Goal: Task Accomplishment & Management: Manage account settings

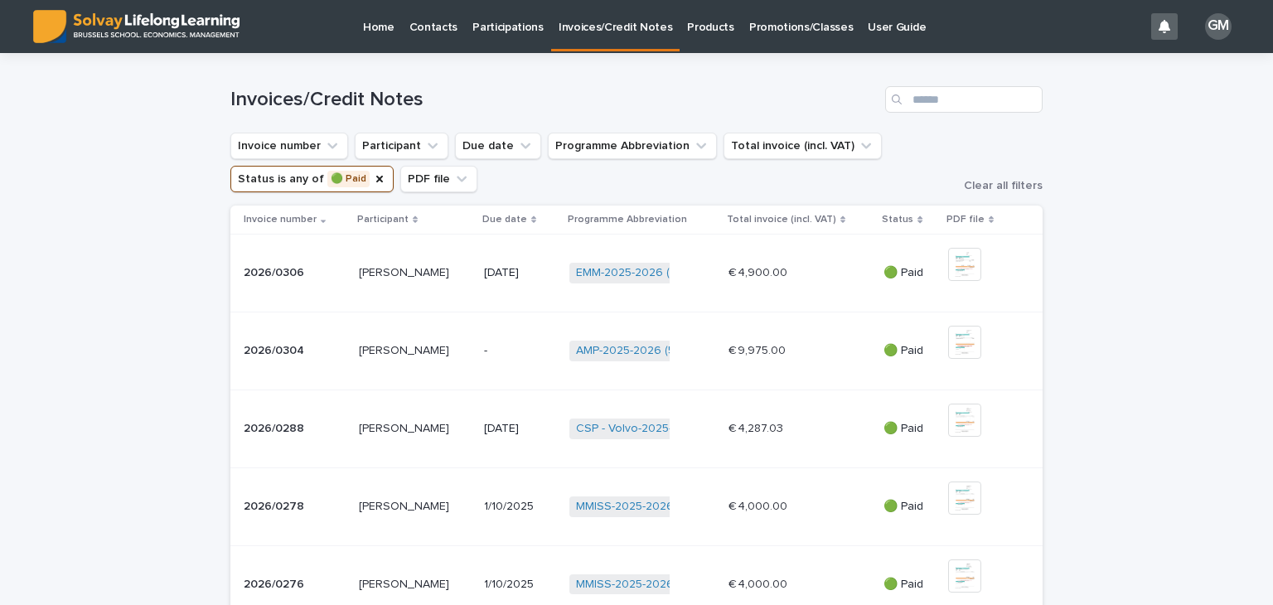
click at [490, 24] on p "Participations" at bounding box center [508, 17] width 71 height 35
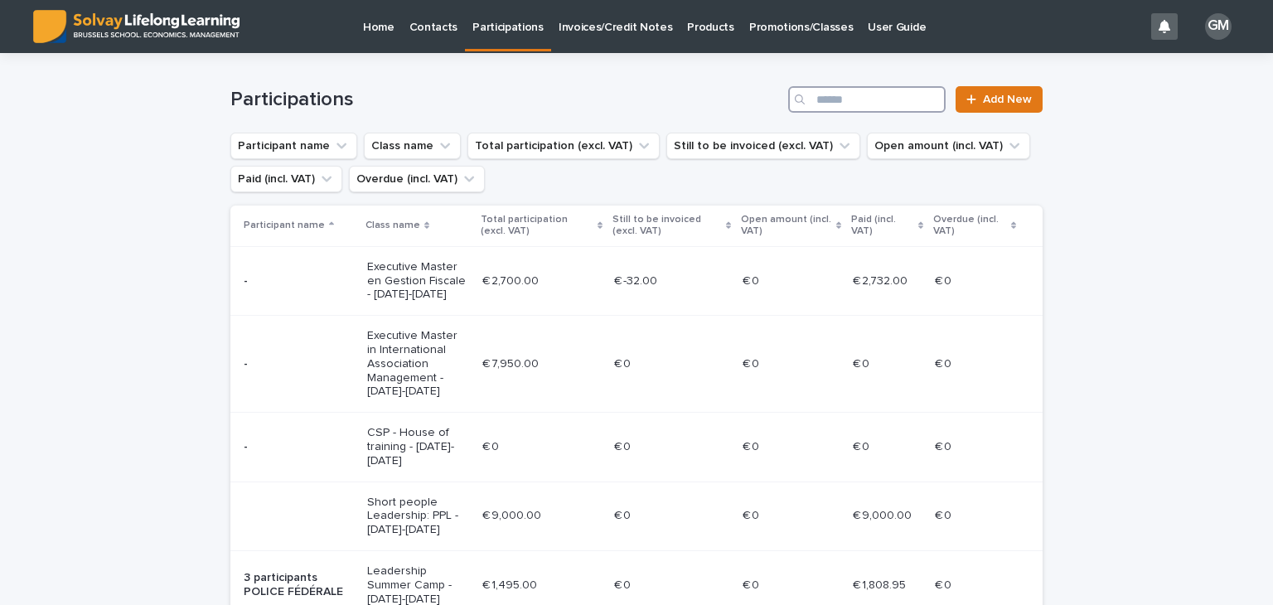
click at [886, 106] on input "Search" at bounding box center [867, 99] width 158 height 27
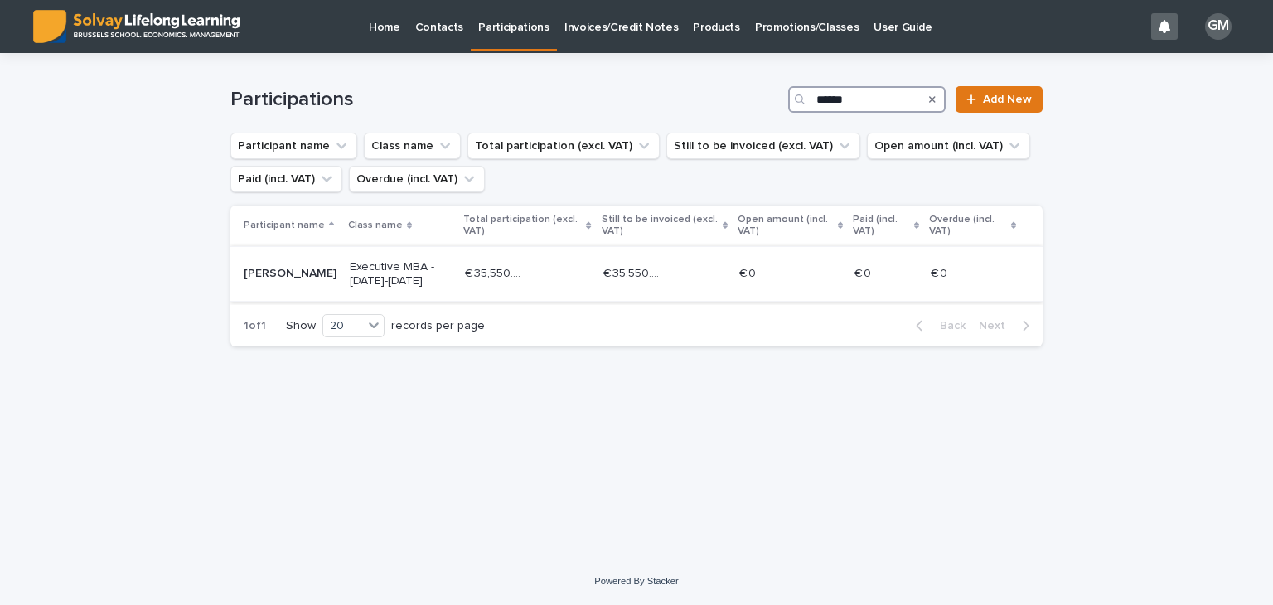
type input "******"
click at [553, 266] on div "€ 35,550.00 € 35,550.00" at bounding box center [527, 273] width 125 height 27
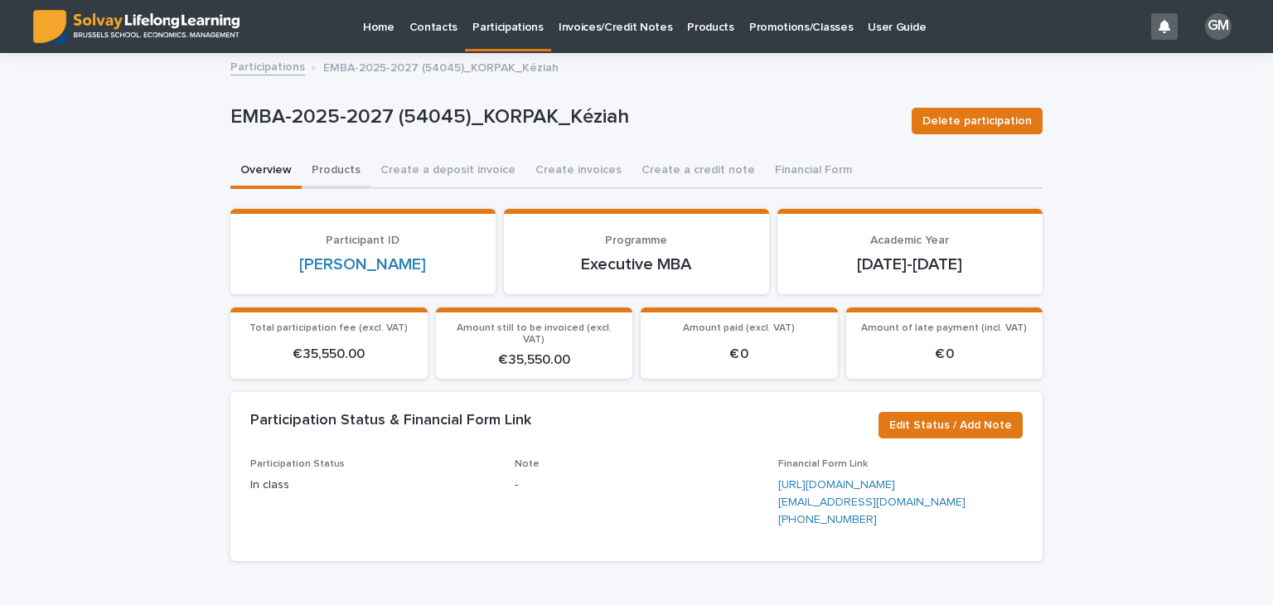
click at [343, 168] on button "Products" at bounding box center [336, 171] width 69 height 35
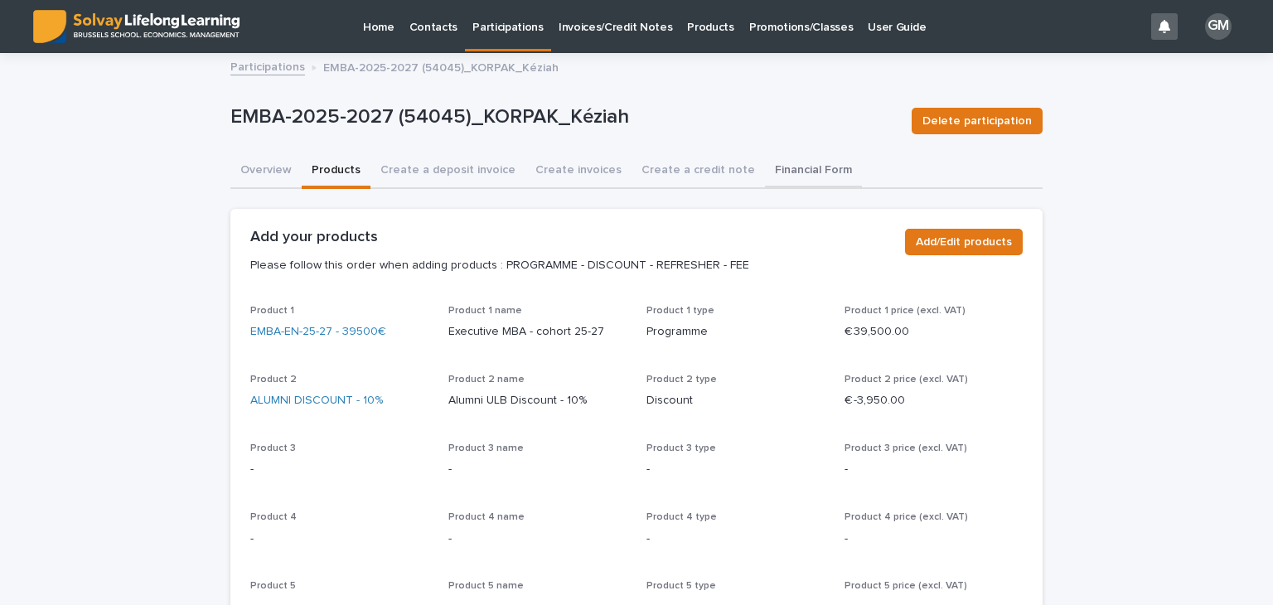
click at [777, 170] on button "Financial Form" at bounding box center [813, 171] width 97 height 35
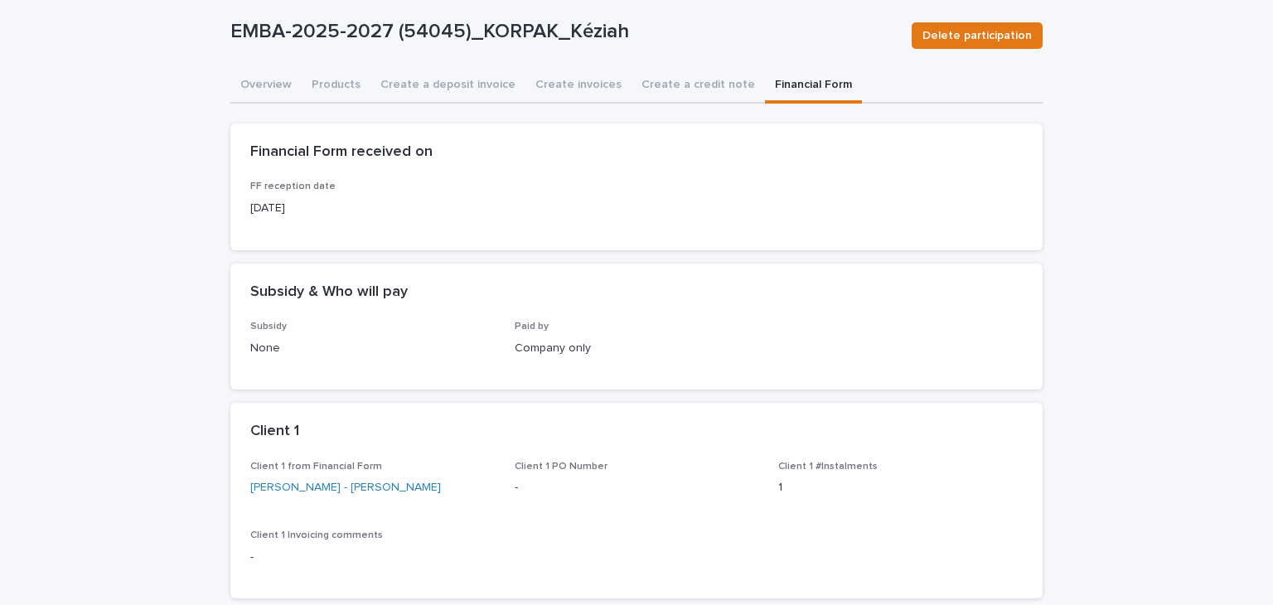
scroll to position [86, 0]
click at [565, 83] on div "Overview Products Create a deposit invoice Create invoices Create a credit note…" at bounding box center [636, 340] width 812 height 544
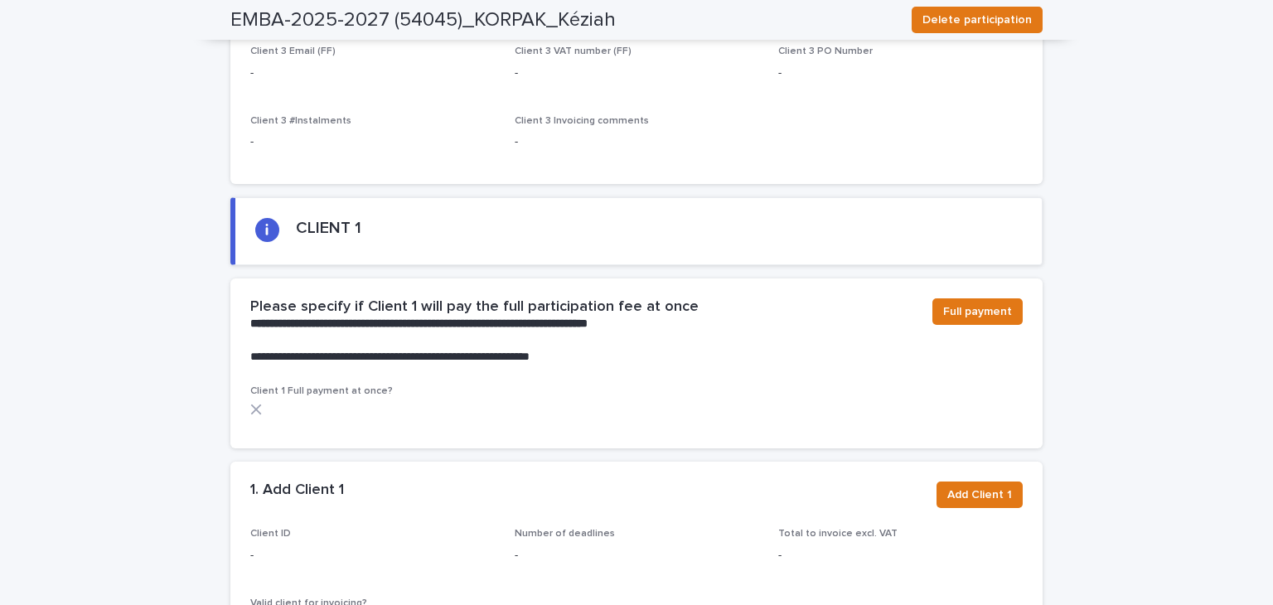
scroll to position [889, 0]
click at [987, 303] on span "Full payment" at bounding box center [977, 311] width 69 height 17
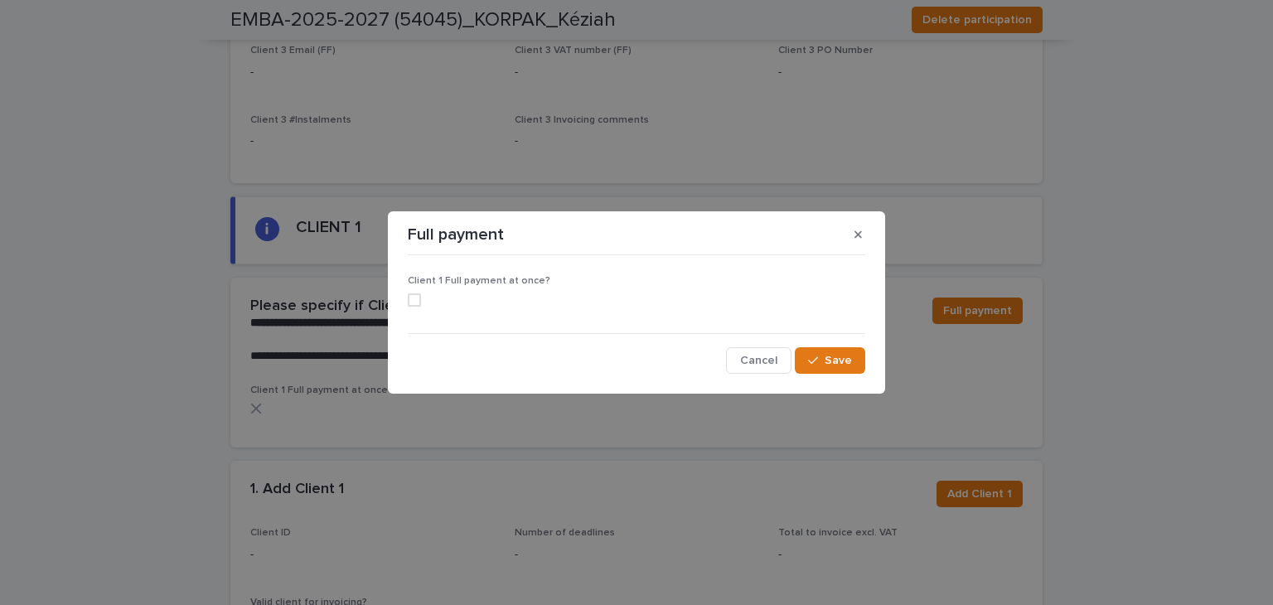
click at [424, 308] on div "Client 1 Full payment at once?" at bounding box center [637, 297] width 458 height 45
click at [419, 306] on span at bounding box center [414, 299] width 13 height 13
click at [842, 356] on span "Save" at bounding box center [838, 361] width 27 height 12
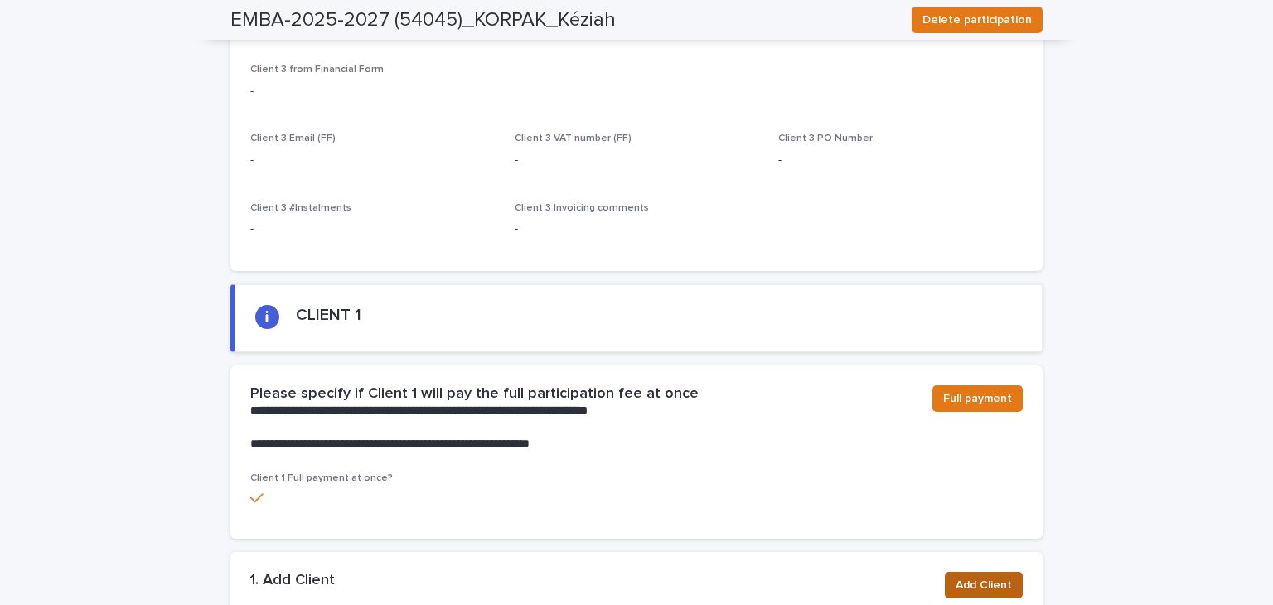
scroll to position [805, 0]
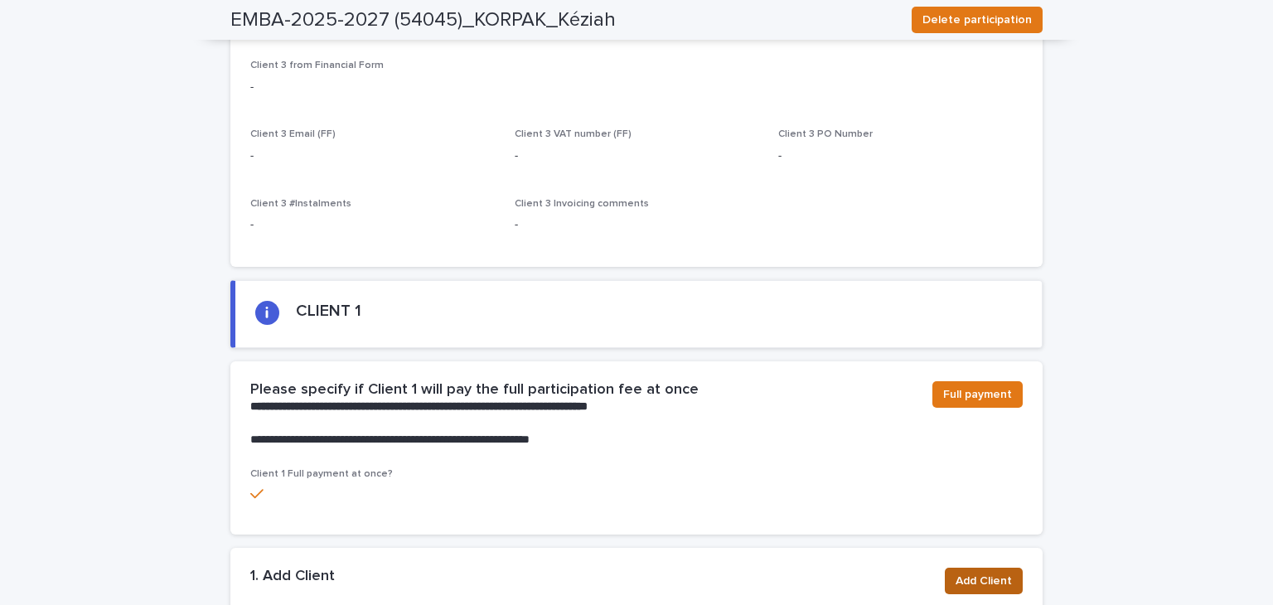
click at [988, 573] on span "Add Client" at bounding box center [984, 581] width 56 height 17
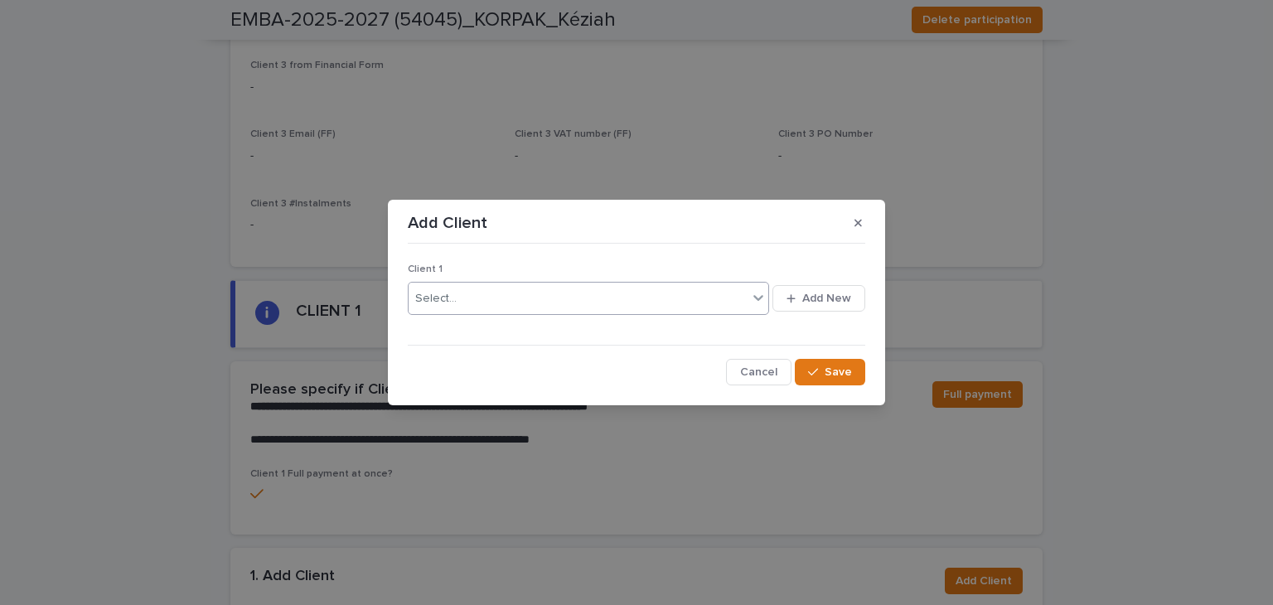
click at [667, 303] on div "Select..." at bounding box center [578, 298] width 339 height 27
type input "**********"
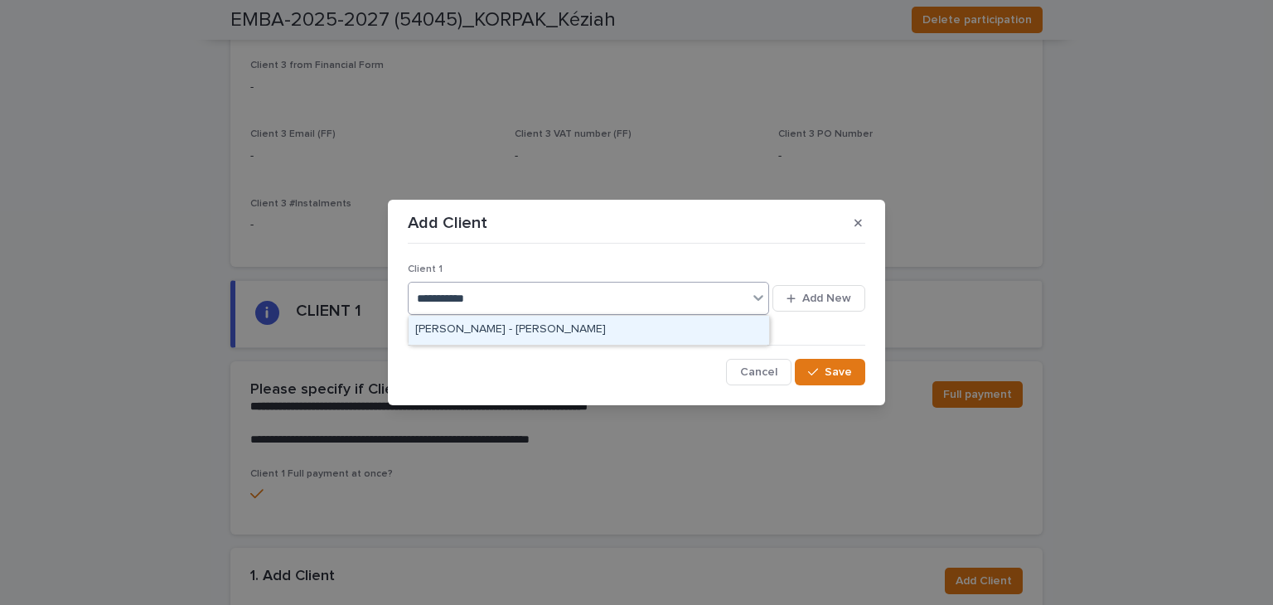
click at [604, 329] on div "[PERSON_NAME] - [PERSON_NAME]" at bounding box center [589, 330] width 361 height 29
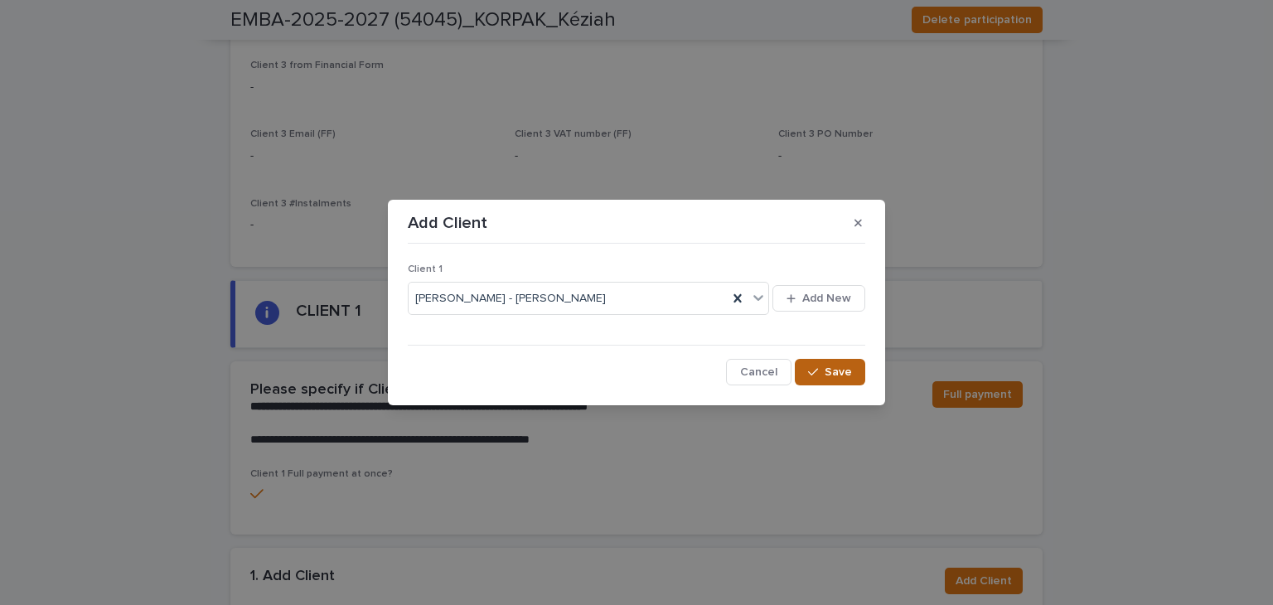
click at [837, 368] on span "Save" at bounding box center [838, 372] width 27 height 12
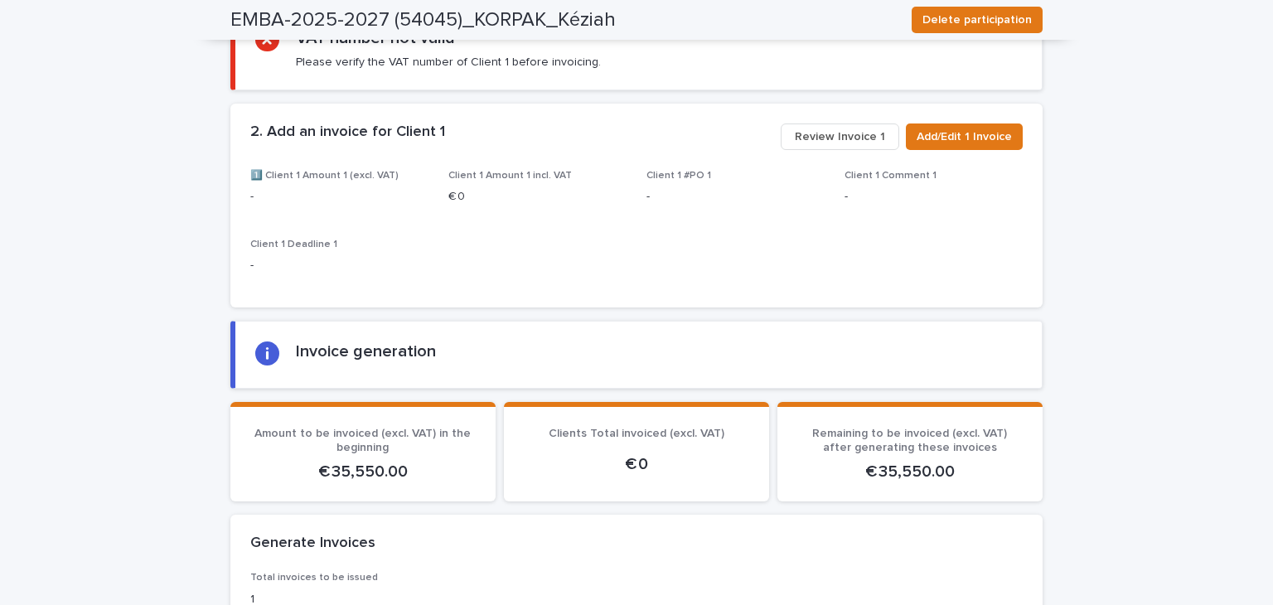
scroll to position [1502, 0]
click at [972, 128] on span "Add/Edit 1 Invoice" at bounding box center [964, 136] width 95 height 17
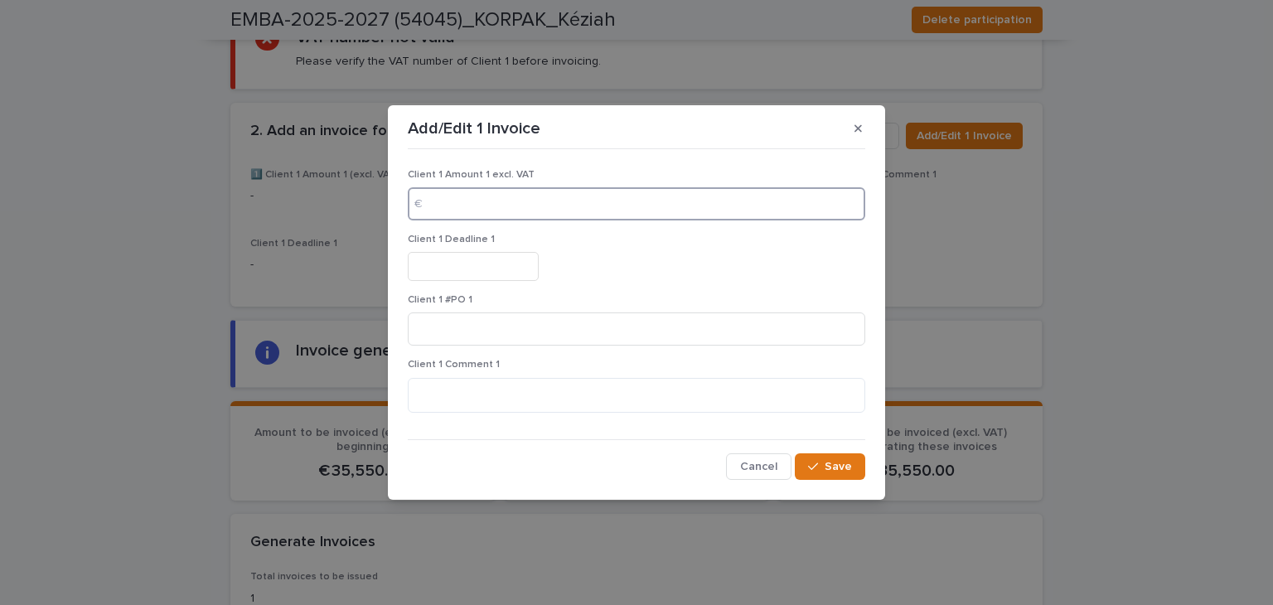
click at [537, 196] on input at bounding box center [637, 203] width 458 height 33
type input "*****"
click at [452, 266] on input "text" at bounding box center [473, 266] width 131 height 29
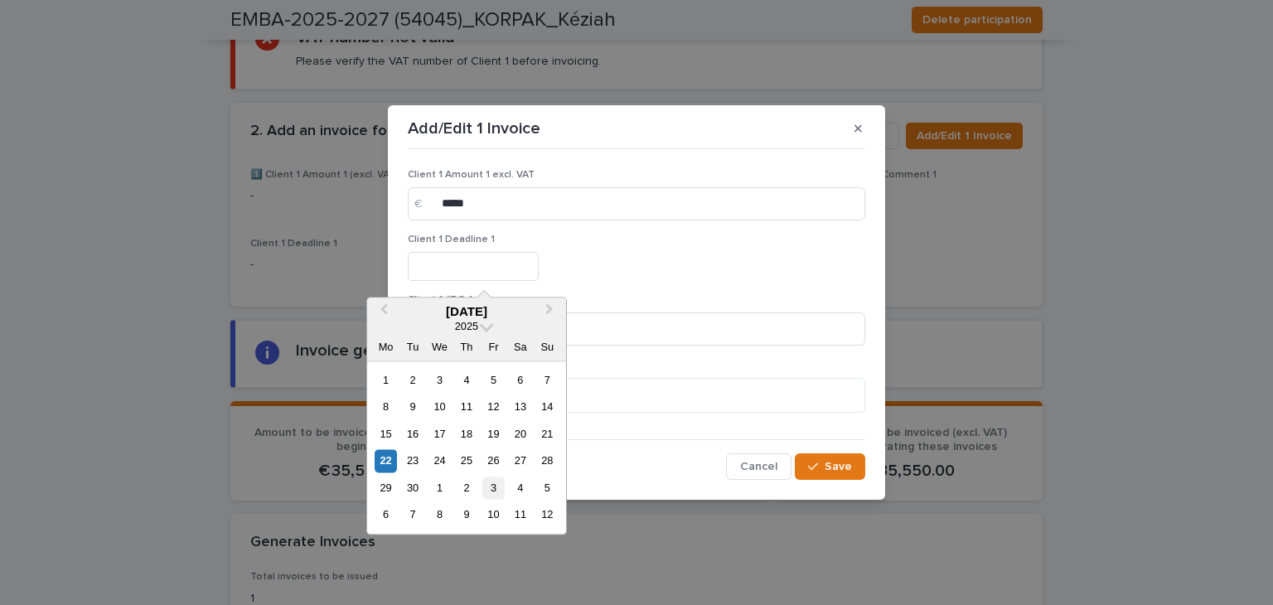
click at [500, 486] on div "3" at bounding box center [493, 488] width 22 height 22
type input "*********"
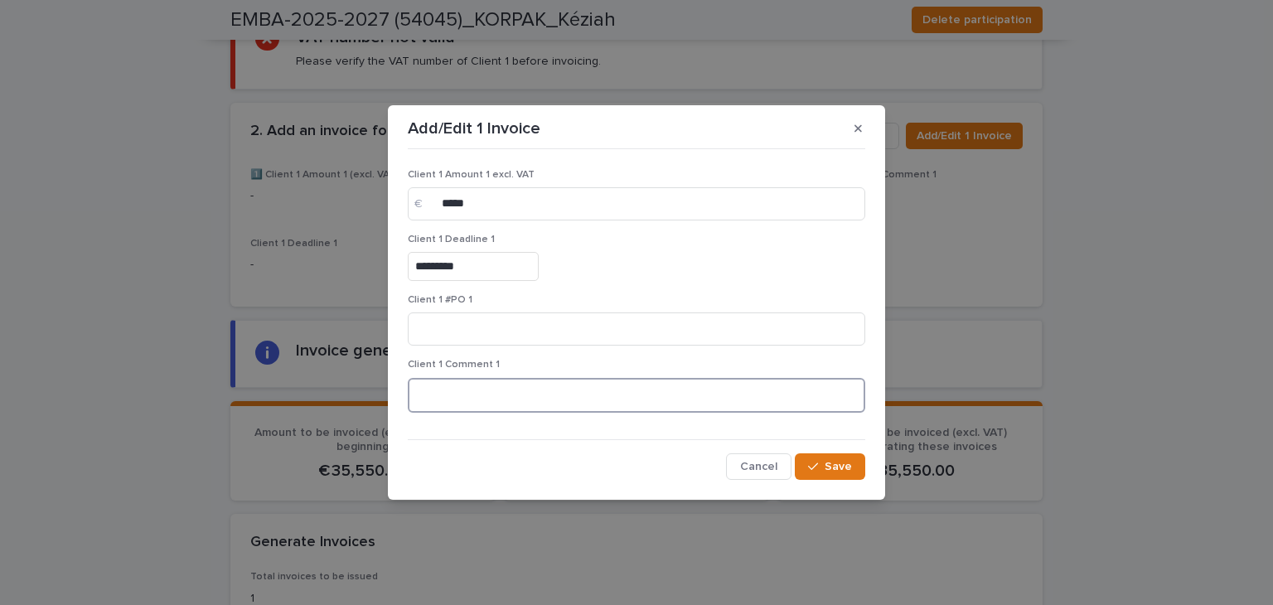
click at [465, 389] on textarea at bounding box center [637, 396] width 458 height 36
type textarea "**********"
click at [822, 461] on div "button" at bounding box center [816, 467] width 17 height 12
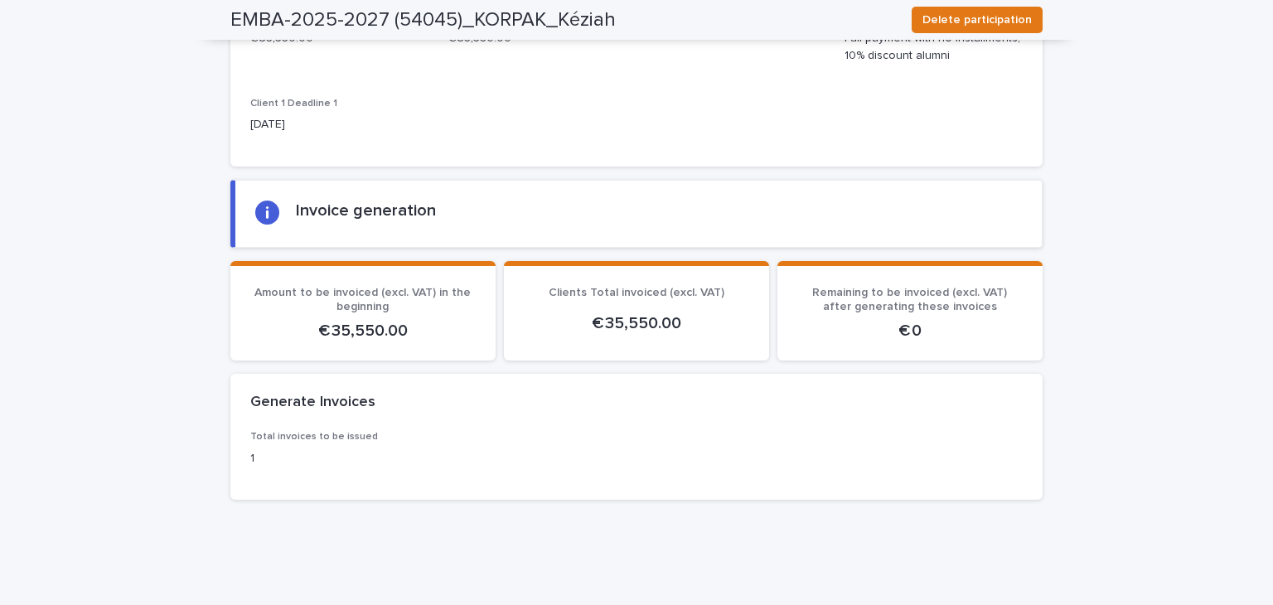
scroll to position [1659, 0]
click at [444, 451] on p "1" at bounding box center [636, 459] width 773 height 17
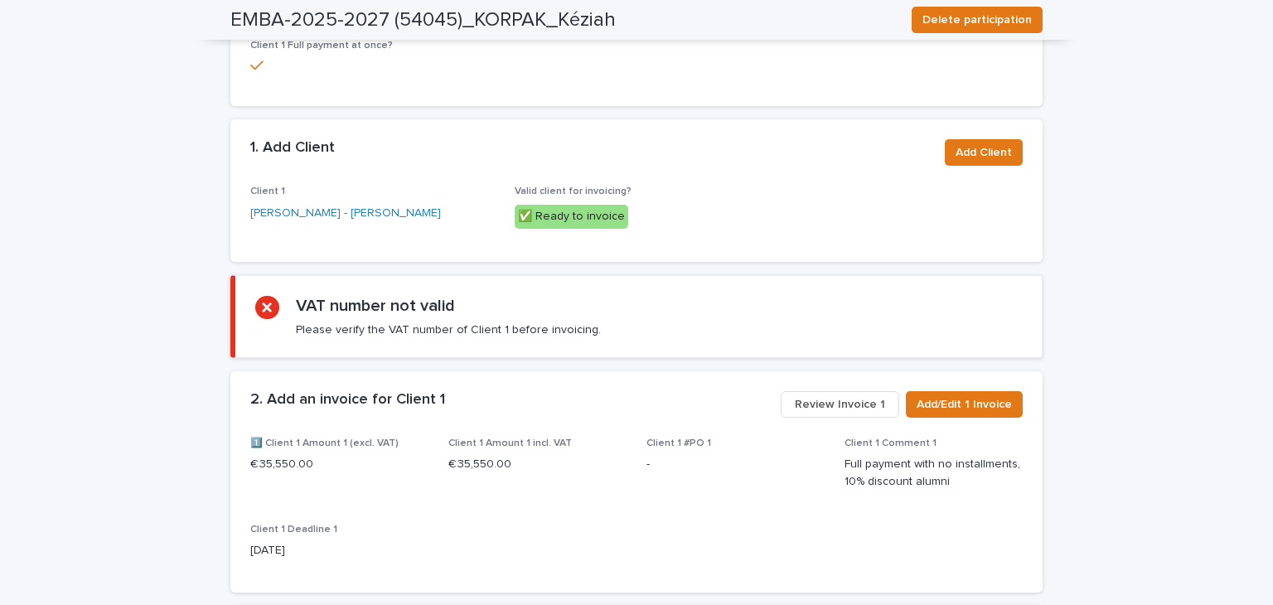
scroll to position [1230, 0]
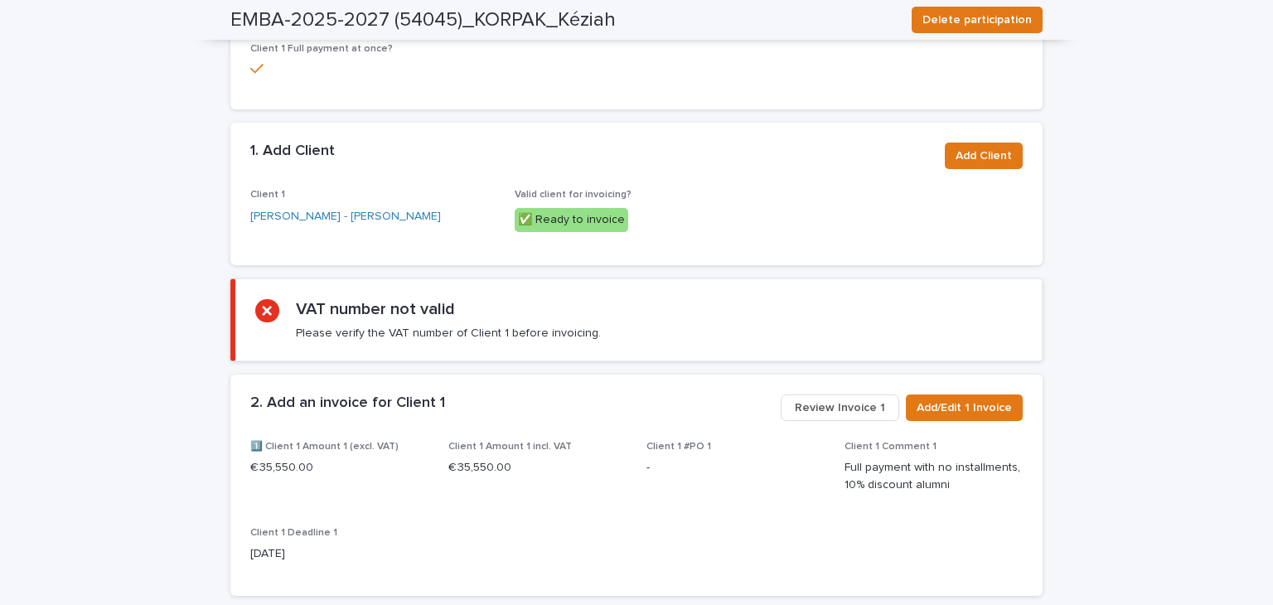
click at [355, 300] on div "VAT number not valid Please verify the VAT number of Client 1 before invoicing." at bounding box center [448, 319] width 305 height 41
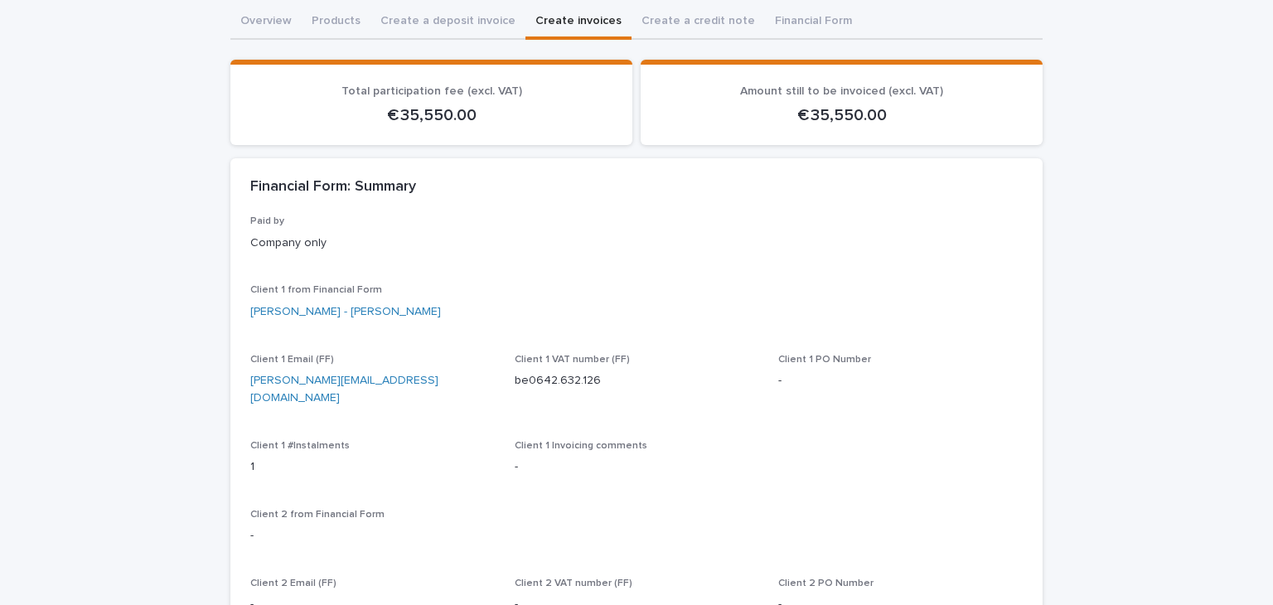
scroll to position [159, 0]
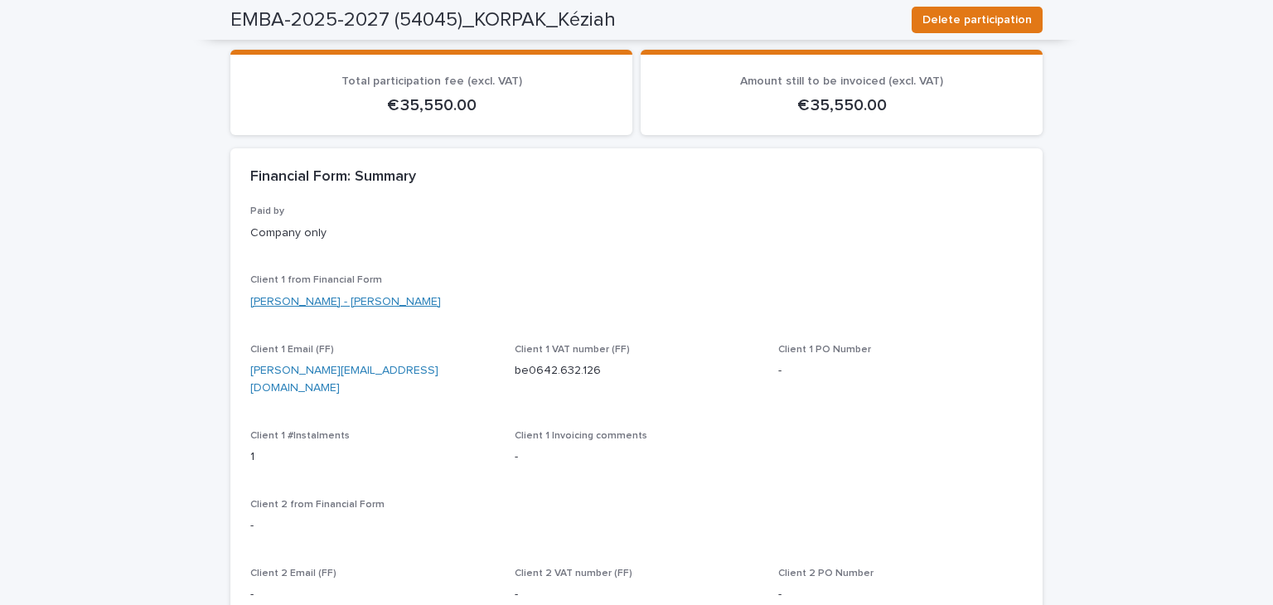
click at [312, 303] on link "[PERSON_NAME] - [PERSON_NAME]" at bounding box center [345, 301] width 191 height 17
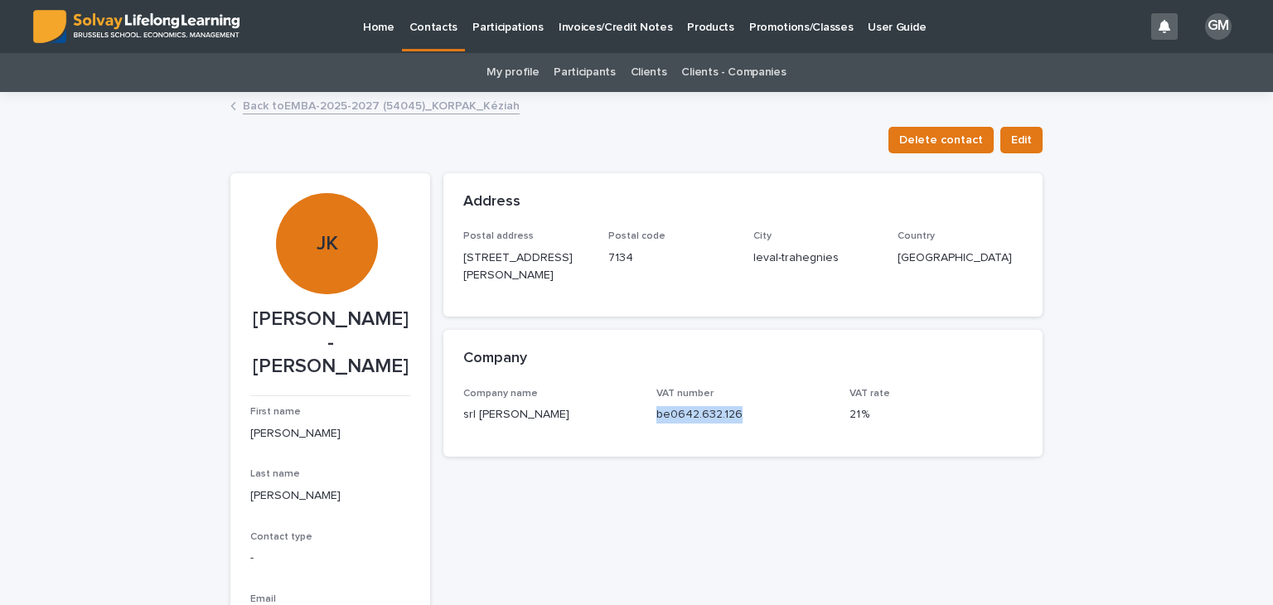
drag, startPoint x: 739, startPoint y: 398, endPoint x: 647, endPoint y: 400, distance: 92.9
click at [647, 400] on div "Company name [PERSON_NAME] VAT number be0642.632.126 VAT rate 21 %" at bounding box center [743, 412] width 560 height 49
copy p "be0642.632.126"
click at [725, 406] on p "be0642.632.126" at bounding box center [743, 414] width 173 height 17
click at [756, 406] on p "be0642.632.126" at bounding box center [743, 414] width 173 height 17
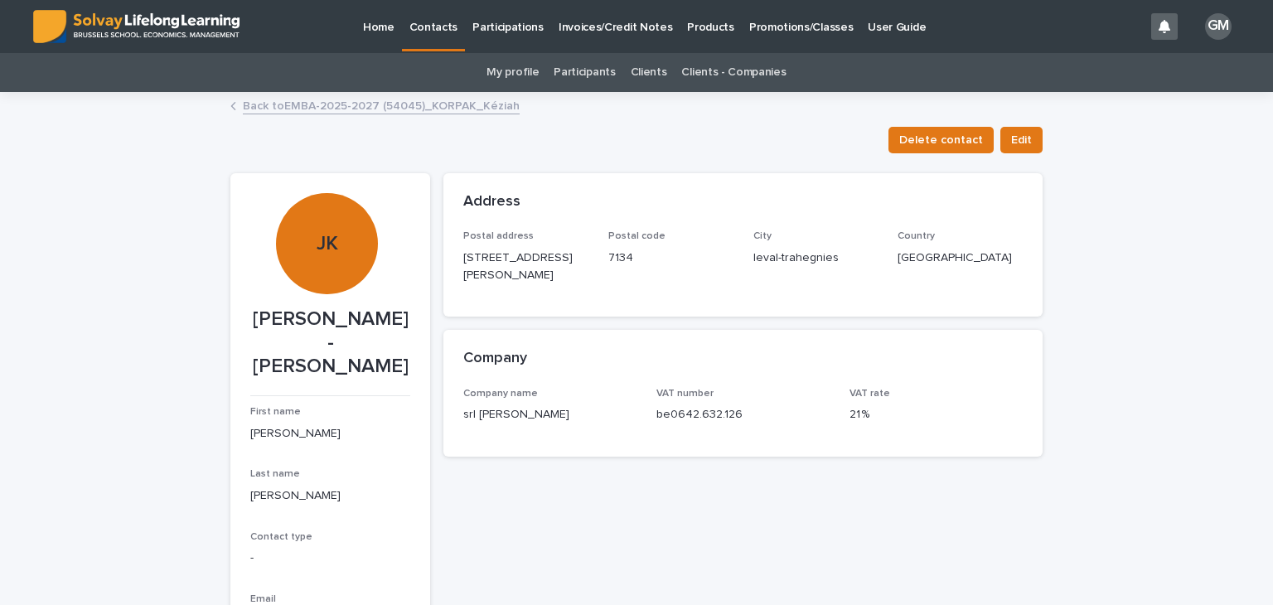
click at [491, 25] on p "Participations" at bounding box center [508, 17] width 71 height 35
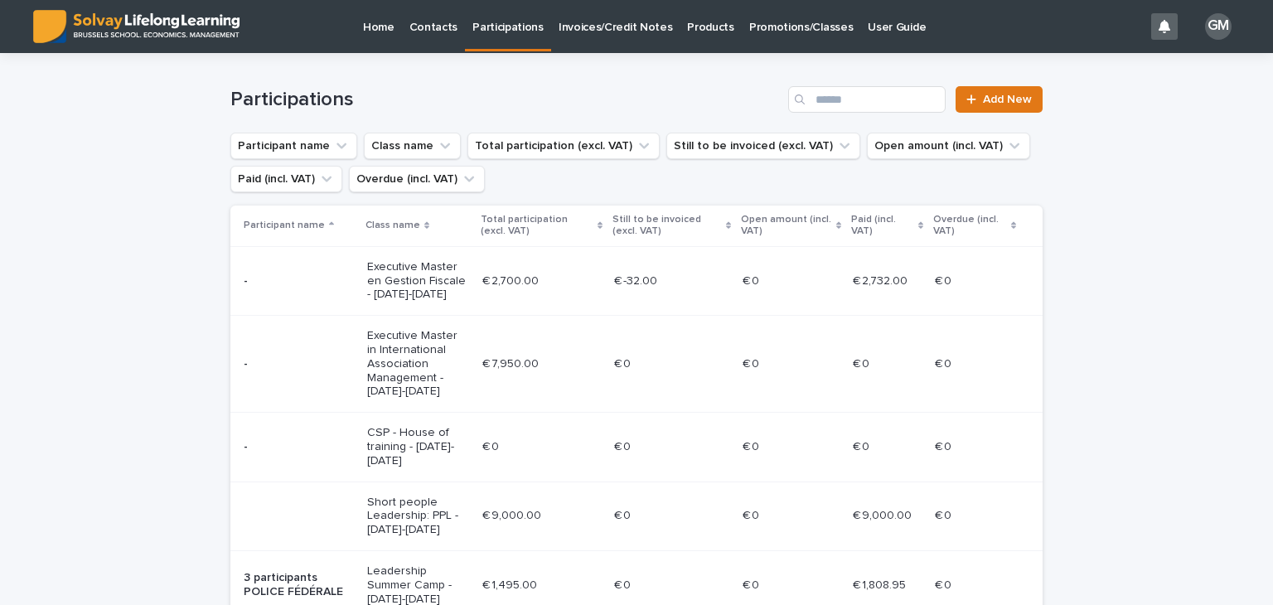
click at [428, 27] on p "Contacts" at bounding box center [434, 17] width 49 height 35
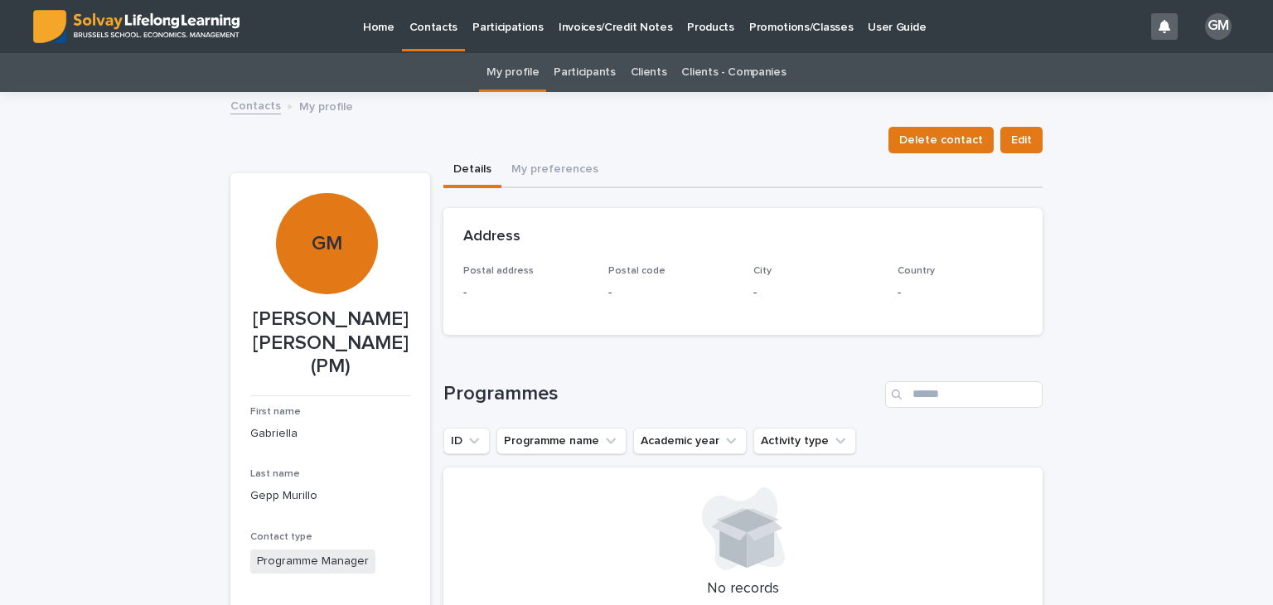
click at [589, 68] on link "Participants" at bounding box center [584, 72] width 61 height 39
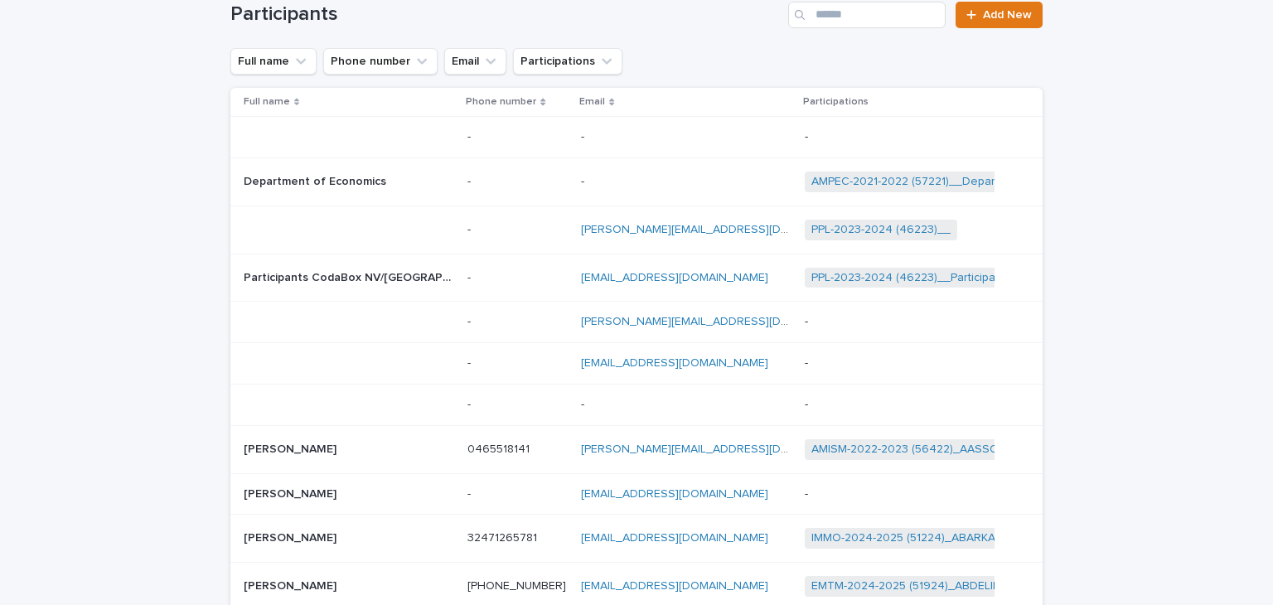
scroll to position [126, 0]
click at [302, 279] on p "Participants CodaBox NV/[GEOGRAPHIC_DATA]" at bounding box center [349, 275] width 211 height 17
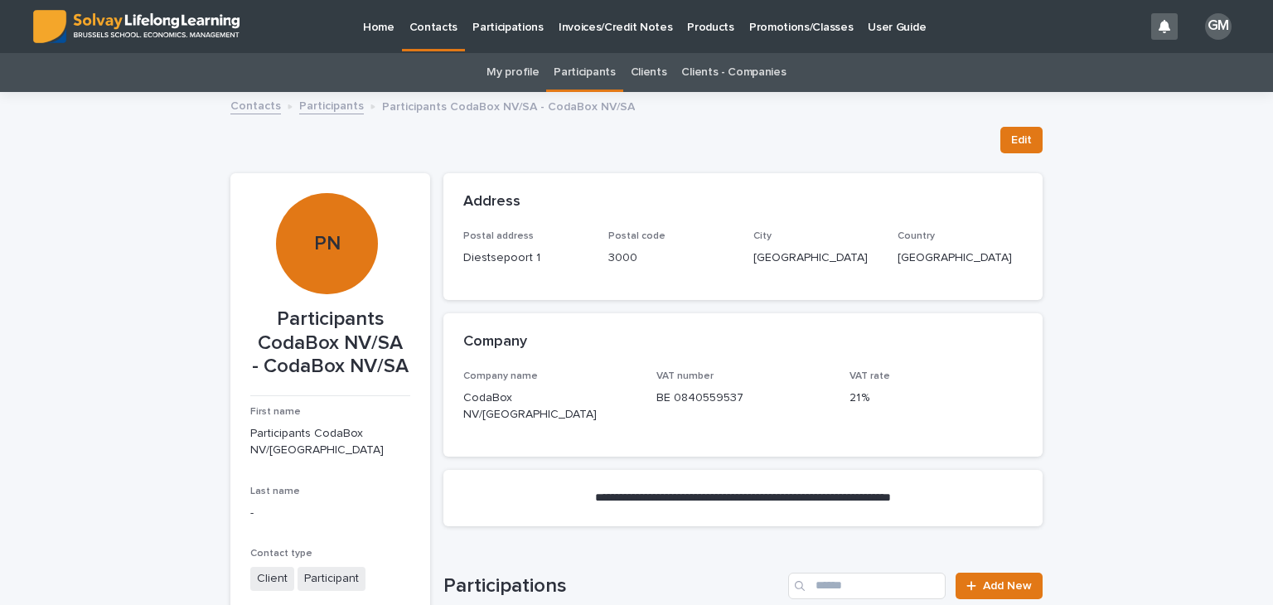
click at [512, 80] on link "My profile" at bounding box center [513, 72] width 52 height 39
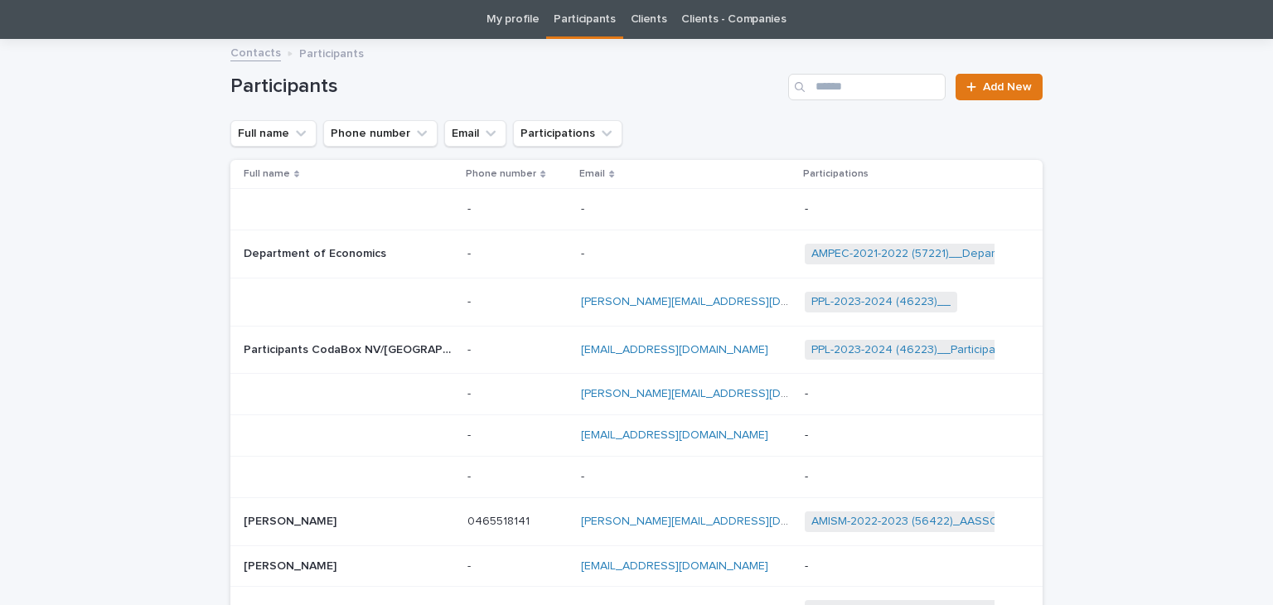
scroll to position [53, 0]
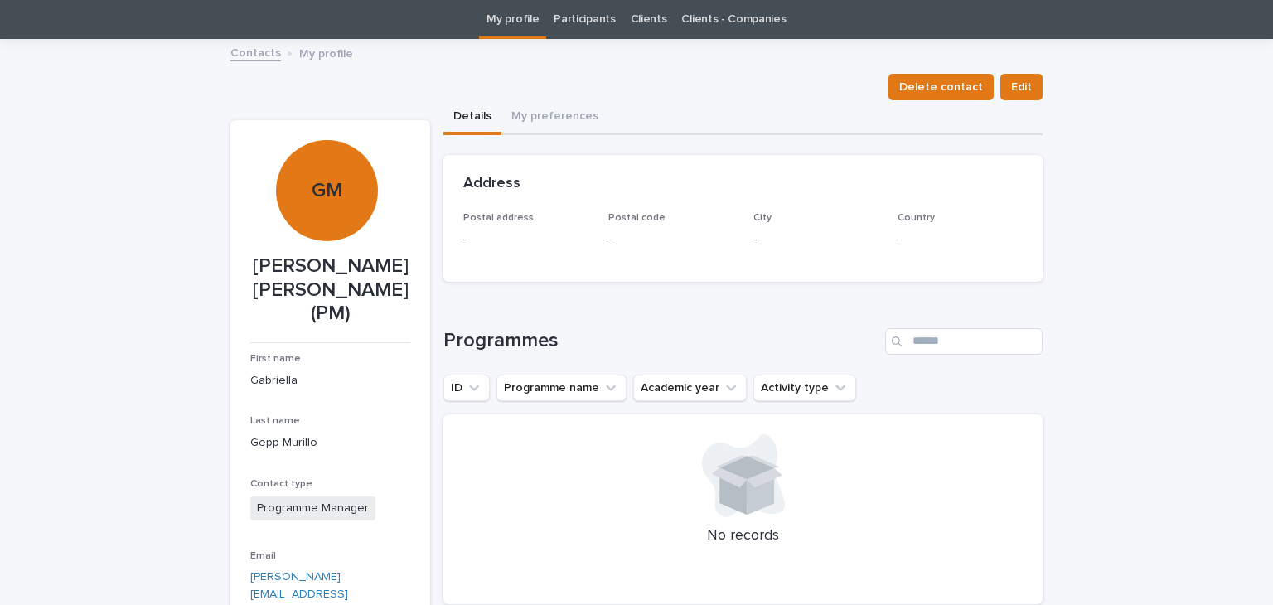
scroll to position [53, 0]
click at [590, 36] on link "Participants" at bounding box center [584, 19] width 61 height 39
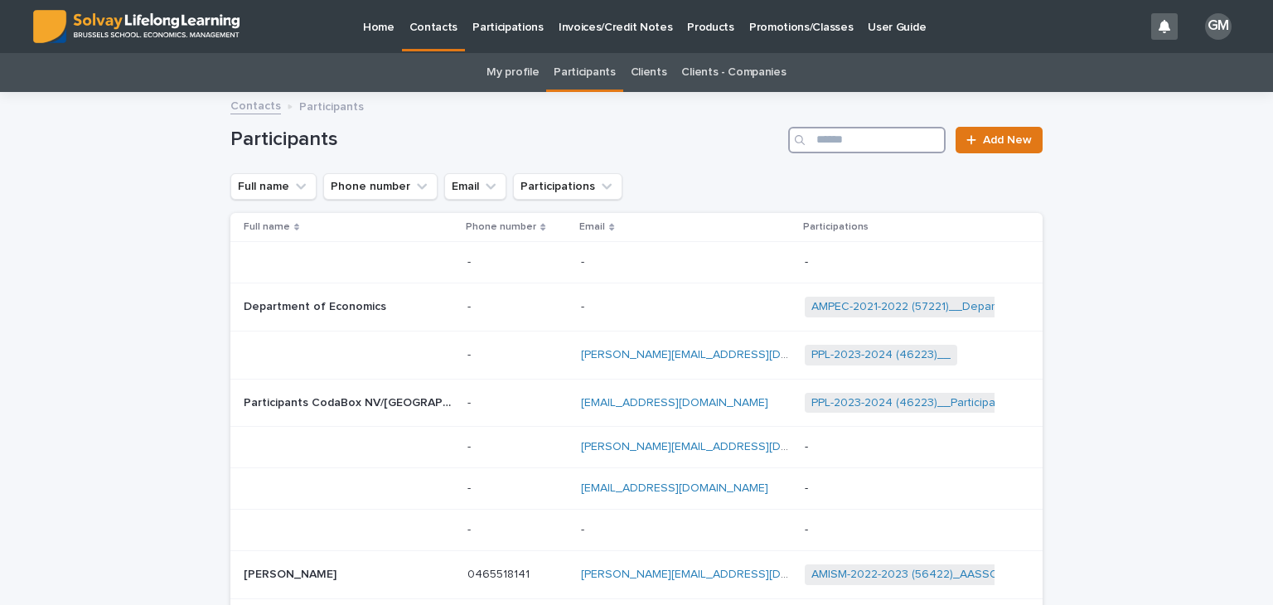
click at [846, 139] on input "Search" at bounding box center [867, 140] width 158 height 27
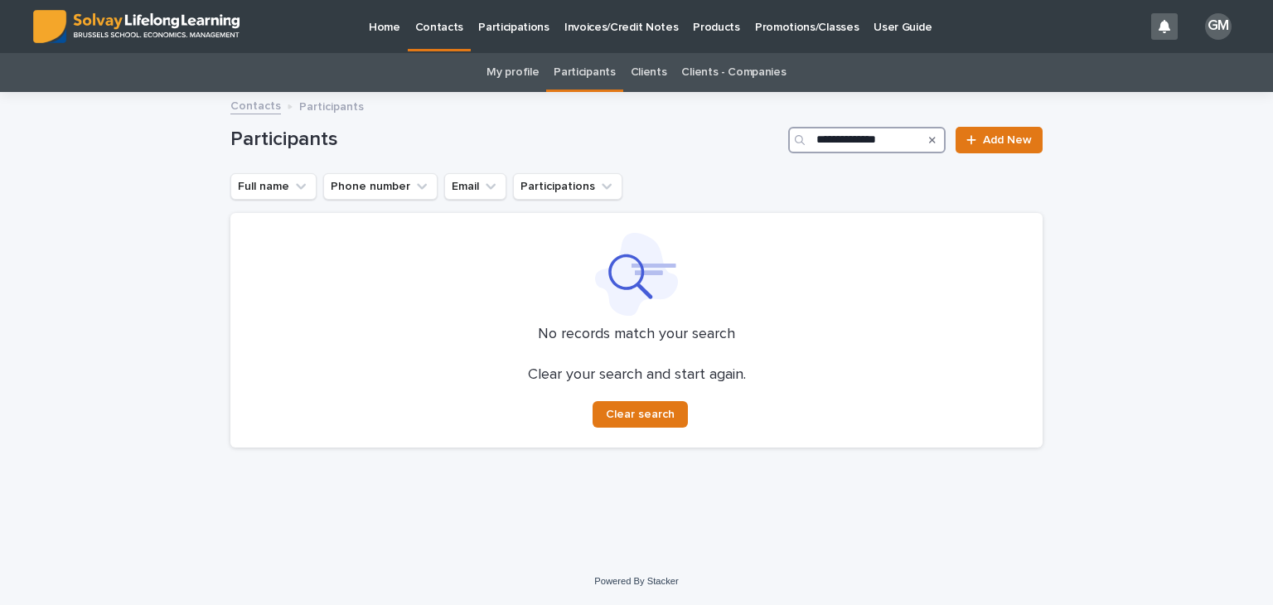
type input "**********"
click at [512, 16] on p "Participations" at bounding box center [513, 17] width 71 height 35
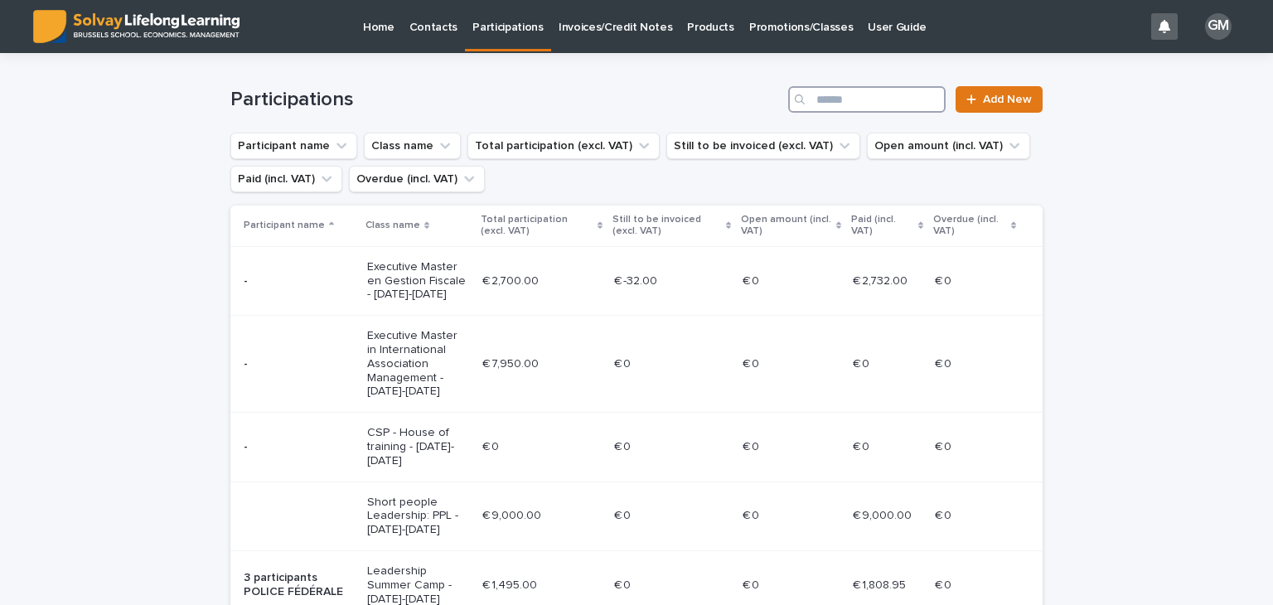
click at [873, 107] on input "Search" at bounding box center [867, 99] width 158 height 27
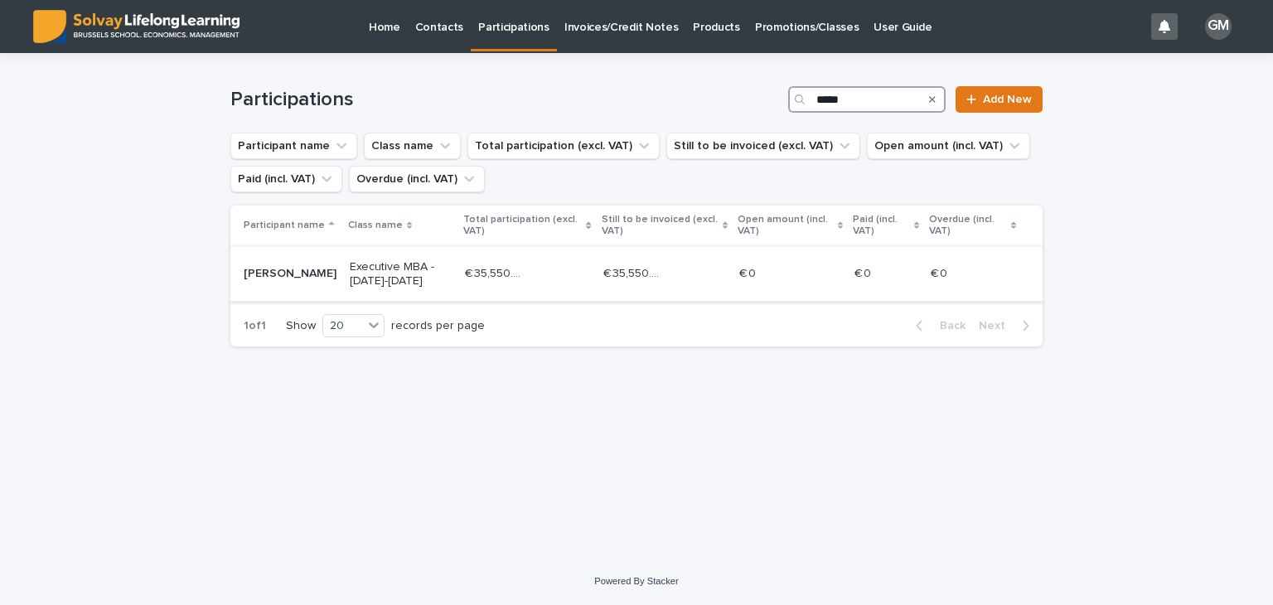
type input "*****"
click at [424, 270] on p "Executive MBA - [DATE]-[DATE]" at bounding box center [401, 274] width 102 height 28
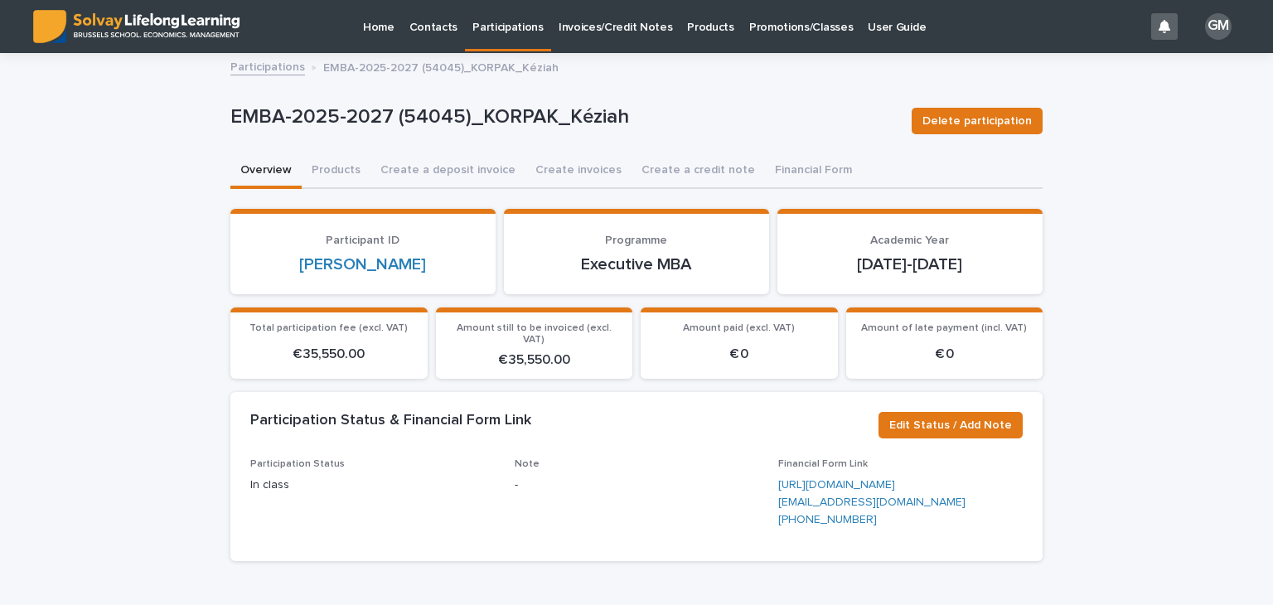
click at [489, 34] on p "Participations" at bounding box center [508, 17] width 71 height 35
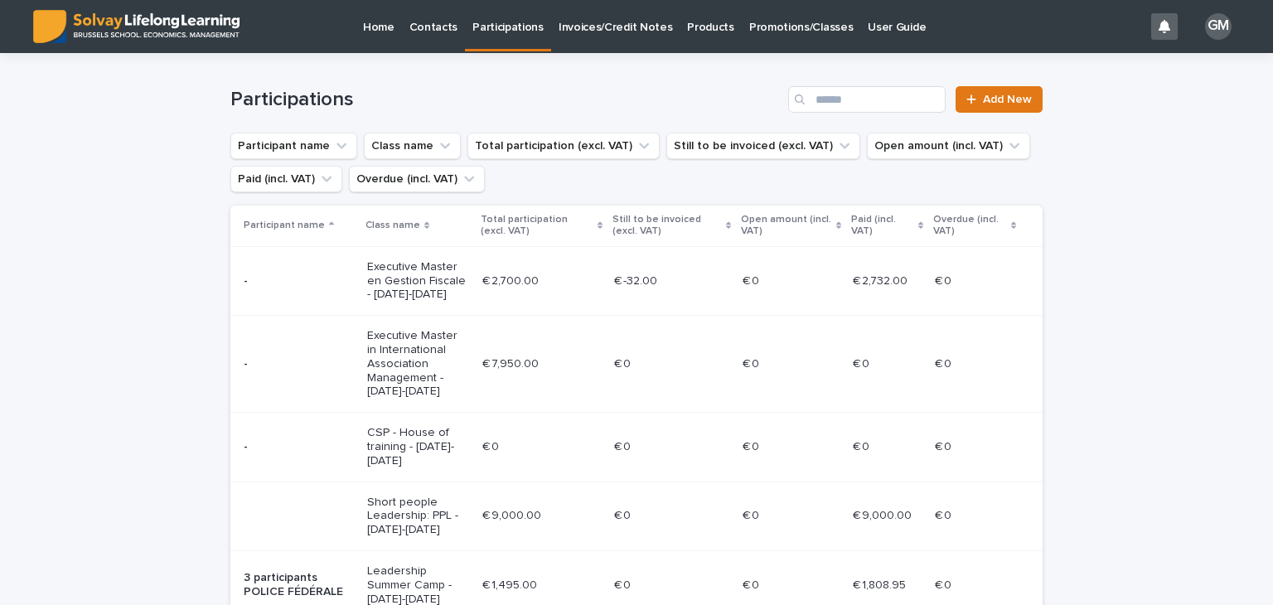
click at [600, 20] on p "Invoices/Credit Notes" at bounding box center [616, 17] width 114 height 35
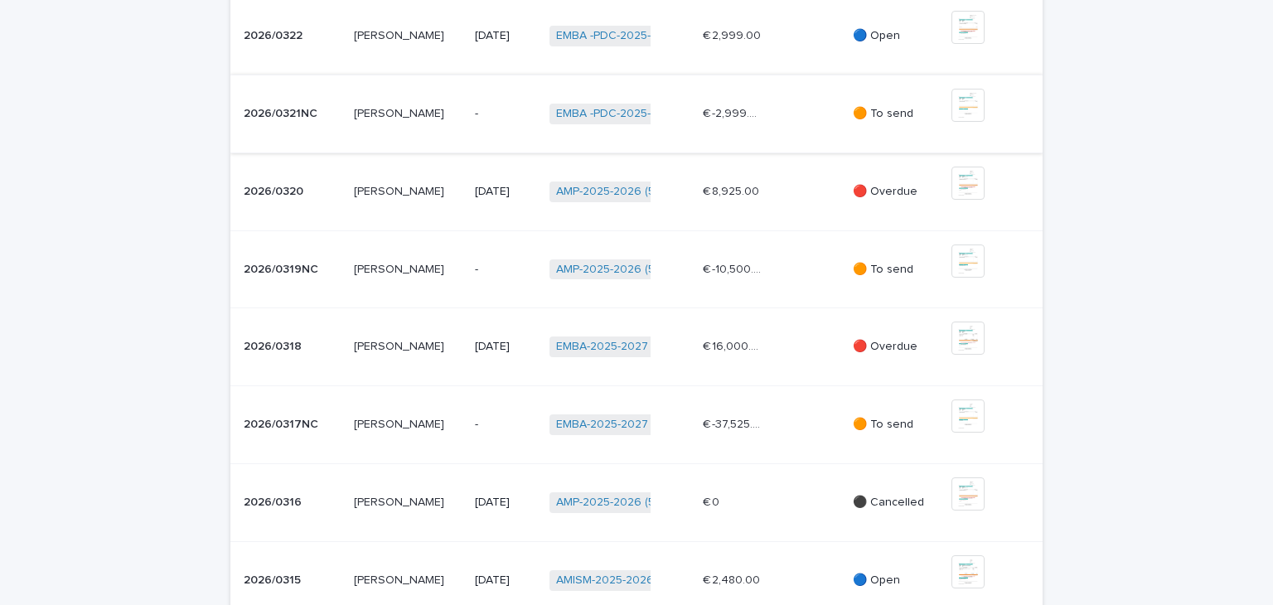
scroll to position [317, 0]
click at [607, 183] on link "AMP-2025-2026 (51024)" at bounding box center [620, 190] width 128 height 14
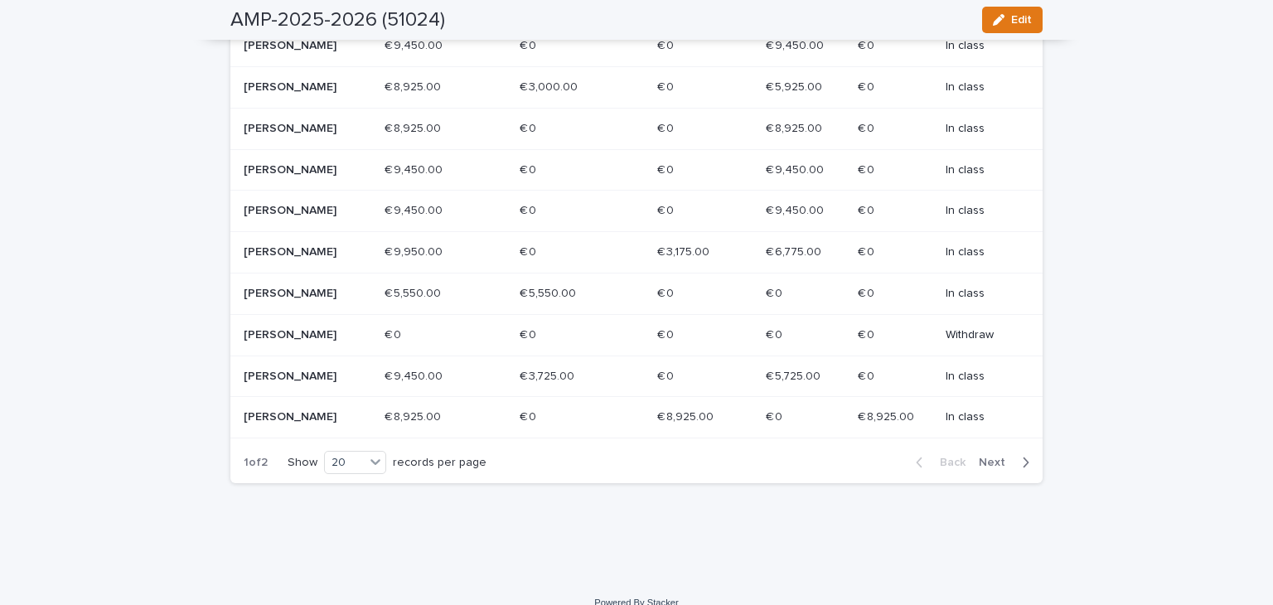
scroll to position [874, 0]
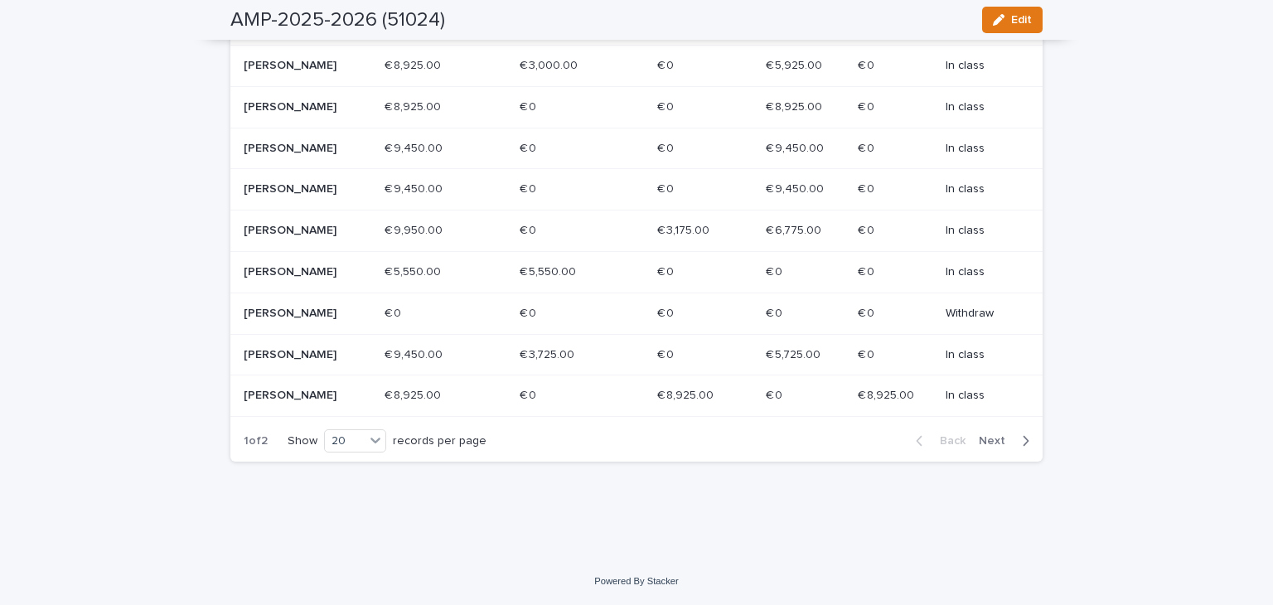
click at [507, 396] on div "€ 8,925.00 € 8,925.00" at bounding box center [446, 395] width 122 height 27
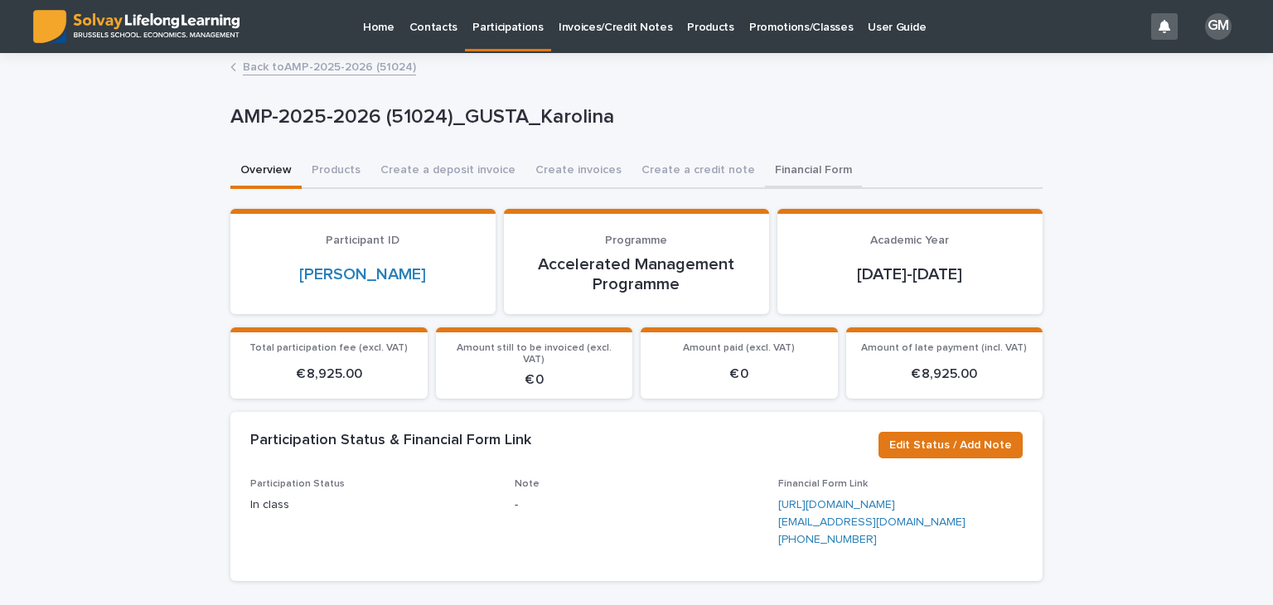
click at [773, 173] on button "Financial Form" at bounding box center [813, 171] width 97 height 35
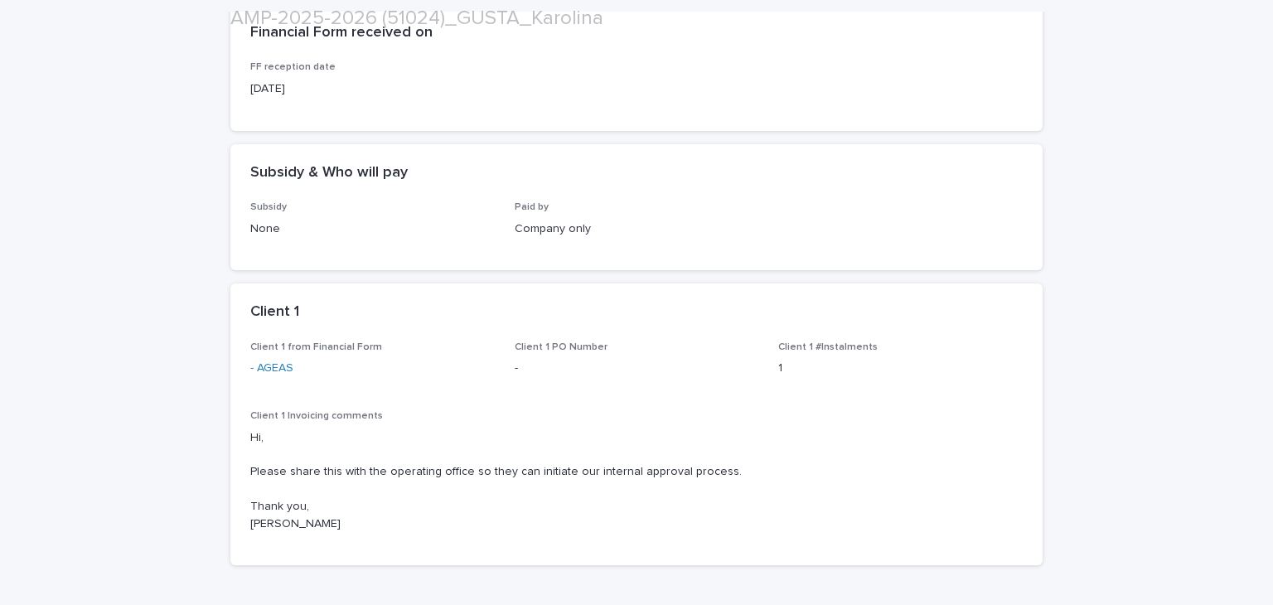
scroll to position [206, 0]
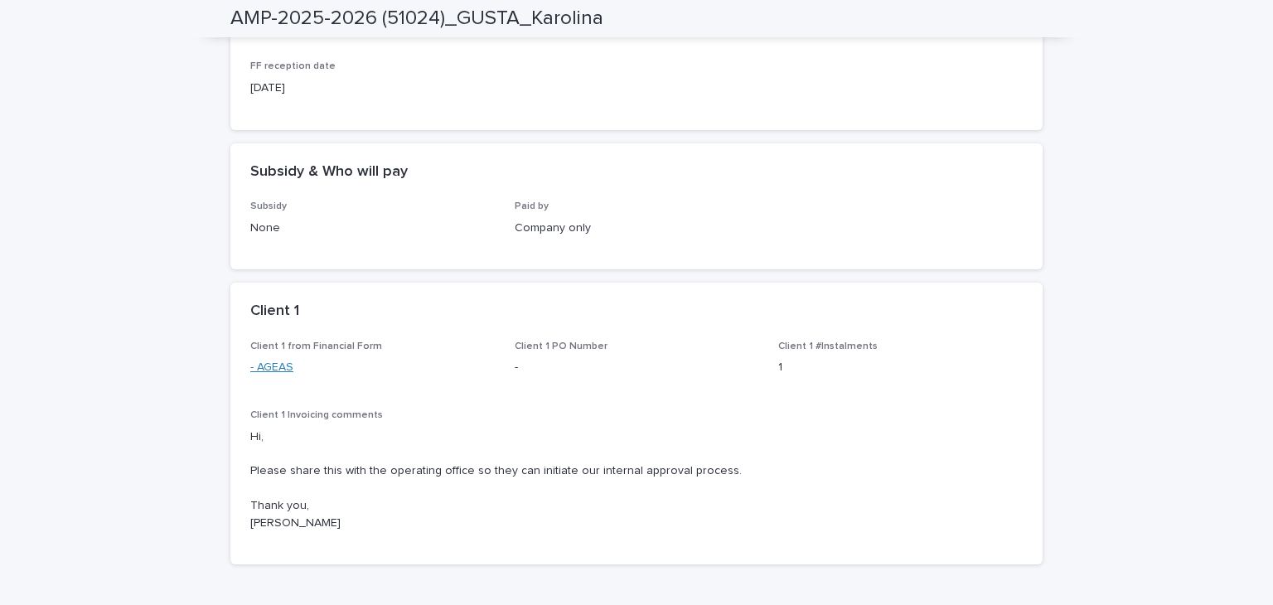
click at [262, 366] on link "- AGEAS" at bounding box center [271, 367] width 43 height 17
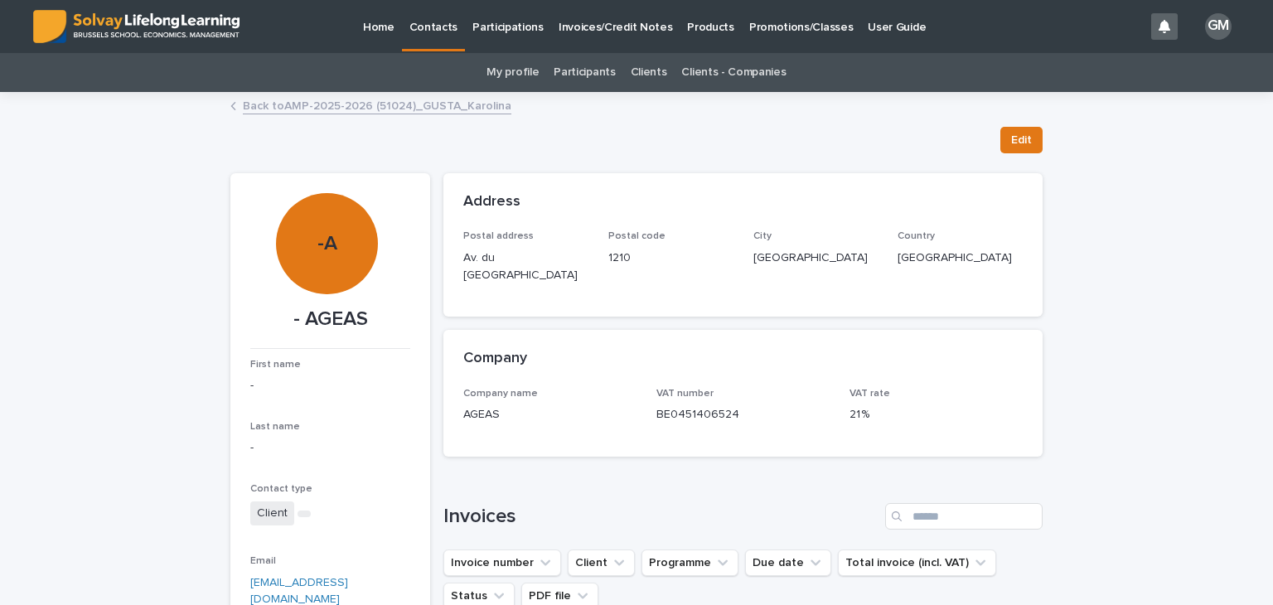
click at [507, 29] on p "Participations" at bounding box center [508, 17] width 71 height 35
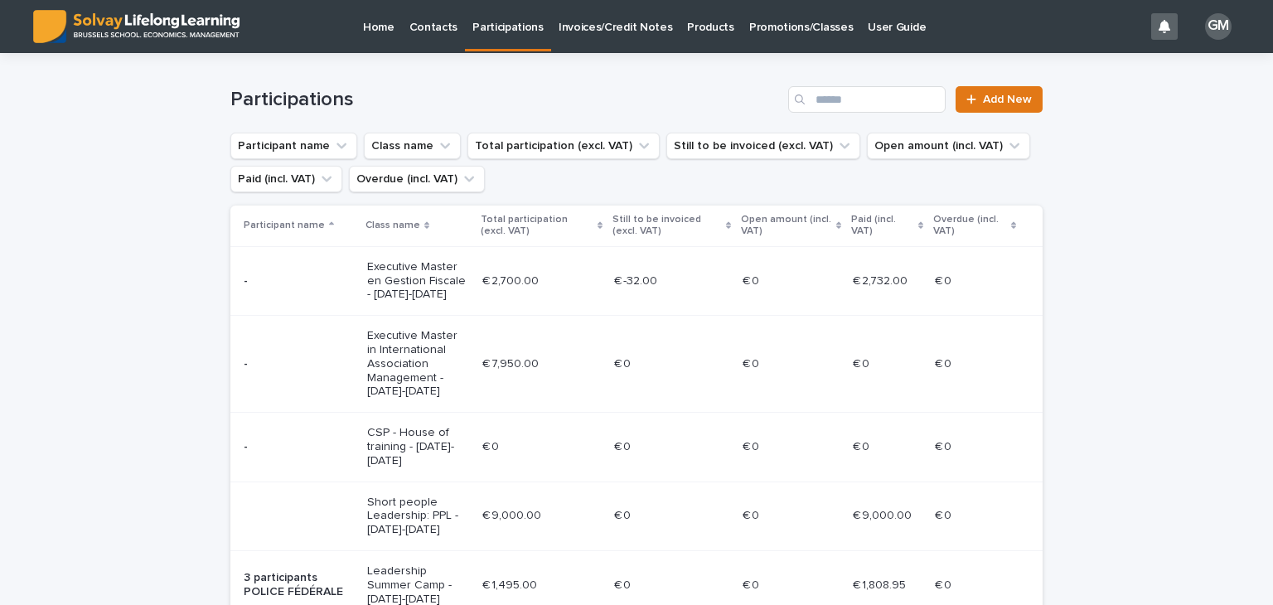
click at [628, 30] on p "Invoices/Credit Notes" at bounding box center [616, 17] width 114 height 35
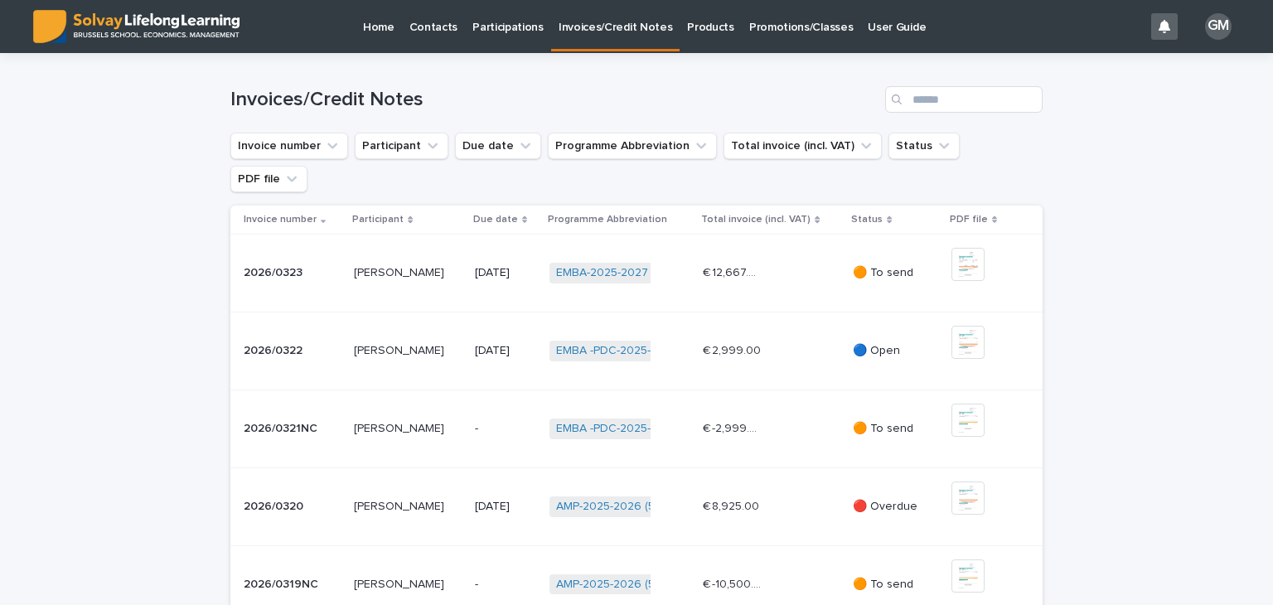
click at [494, 27] on p "Participations" at bounding box center [508, 17] width 71 height 35
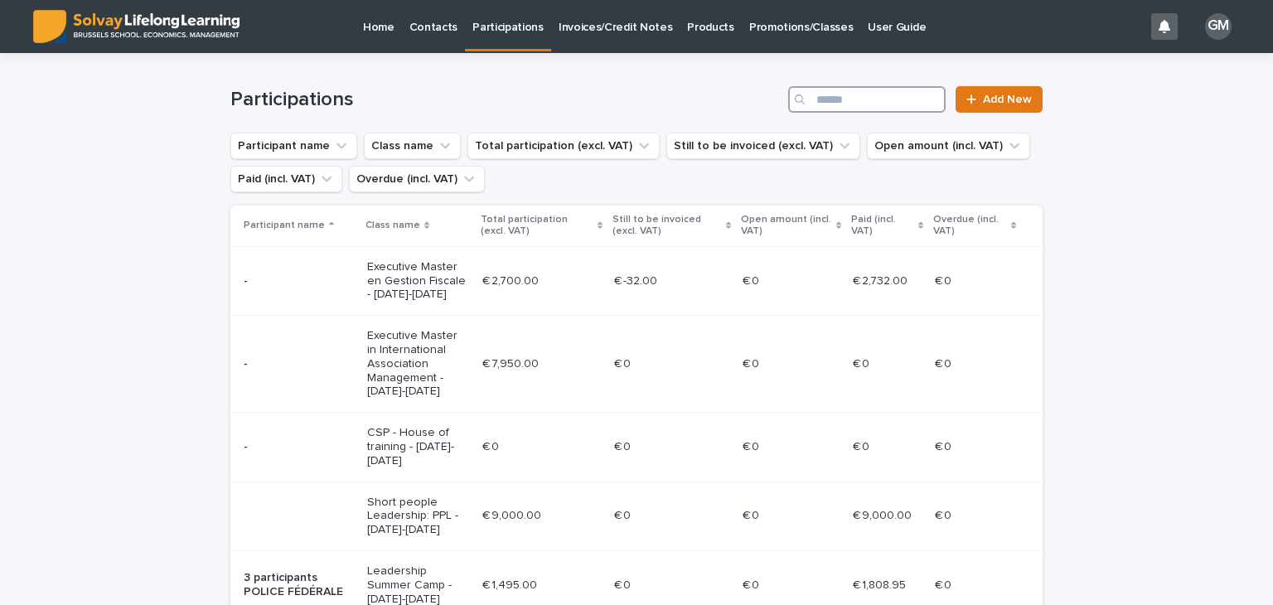
click at [839, 97] on input "Search" at bounding box center [867, 99] width 158 height 27
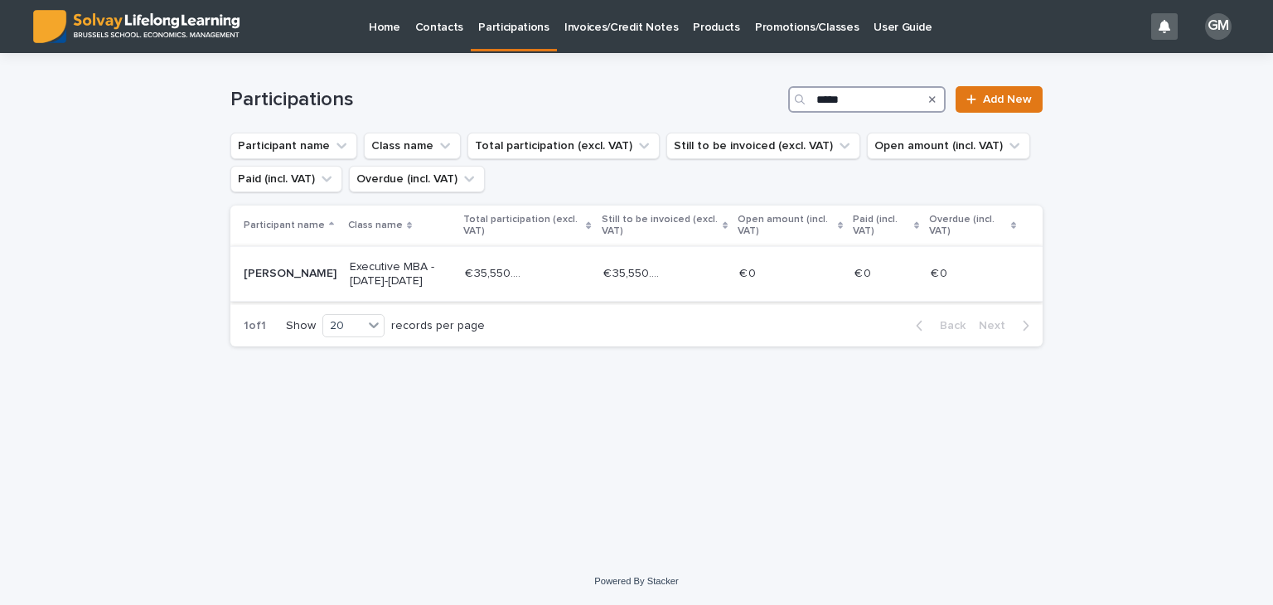
type input "*****"
click at [498, 268] on p "€ 35,550.00" at bounding box center [496, 272] width 62 height 17
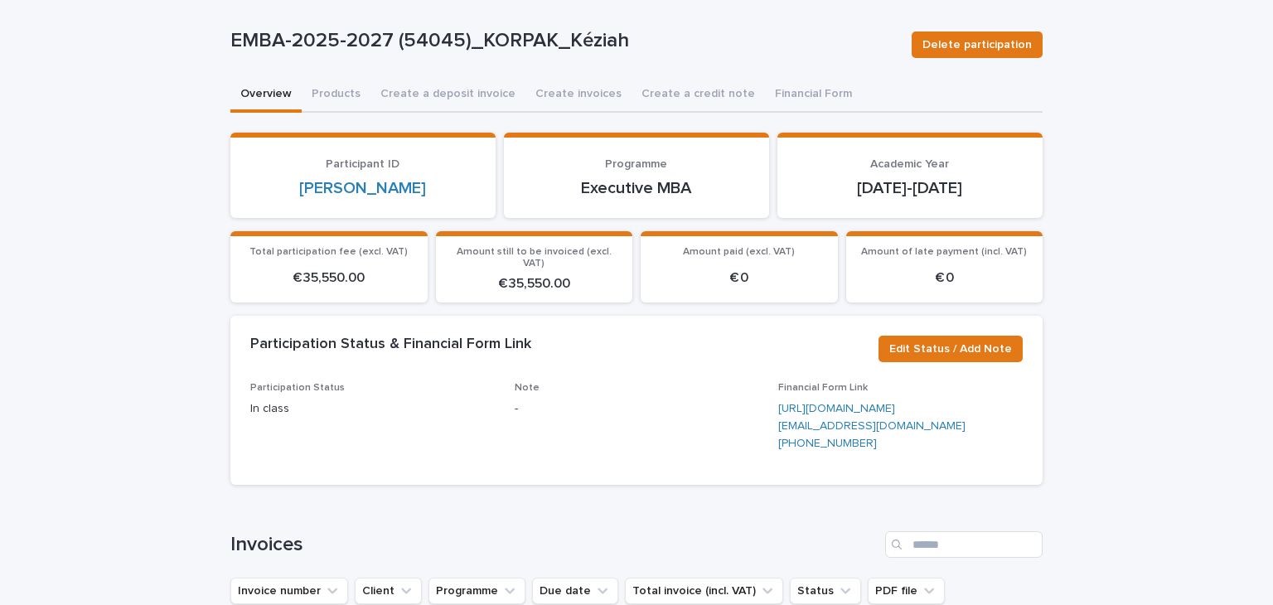
scroll to position [78, 0]
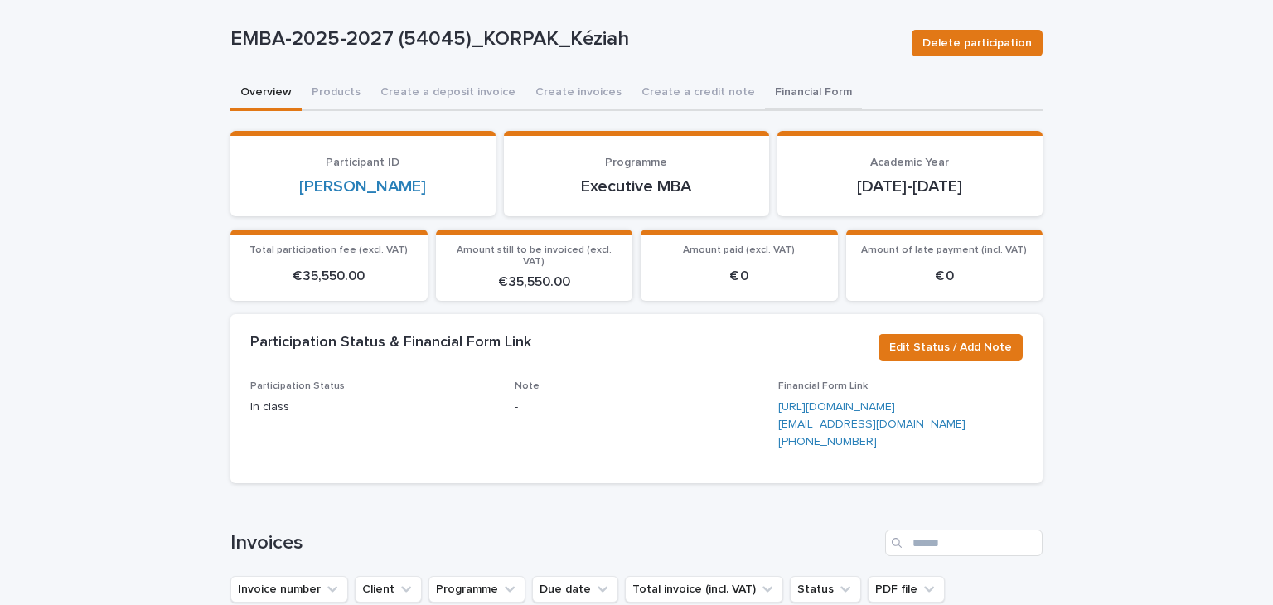
click at [765, 90] on button "Financial Form" at bounding box center [813, 93] width 97 height 35
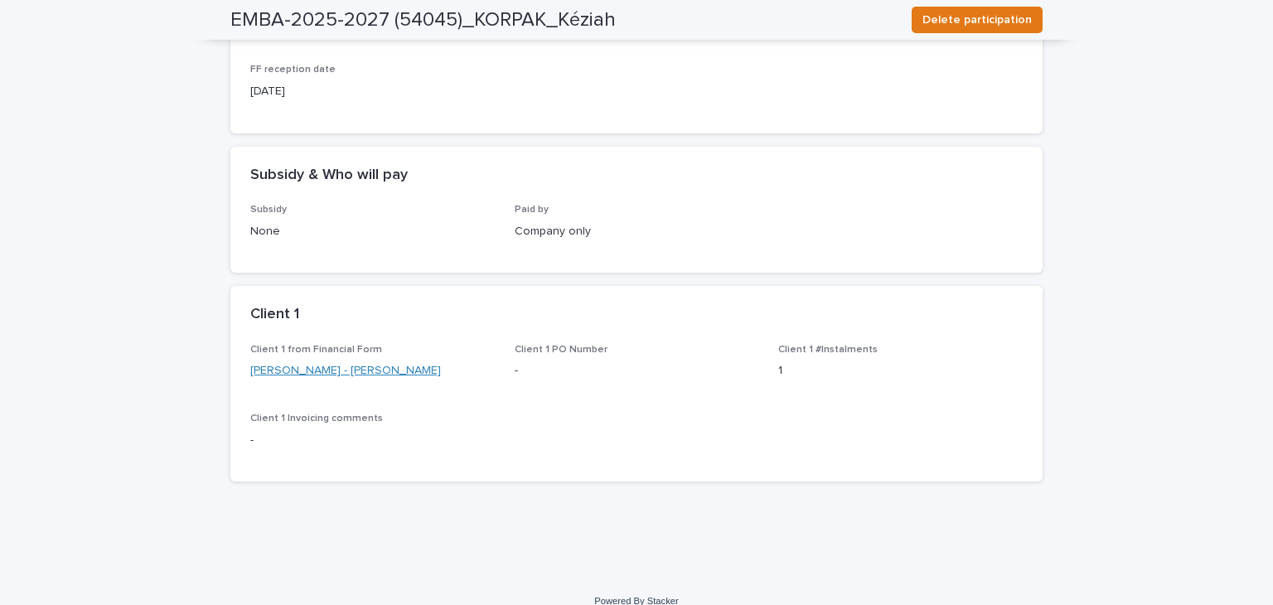
click at [347, 363] on link "[PERSON_NAME] - [PERSON_NAME]" at bounding box center [345, 370] width 191 height 17
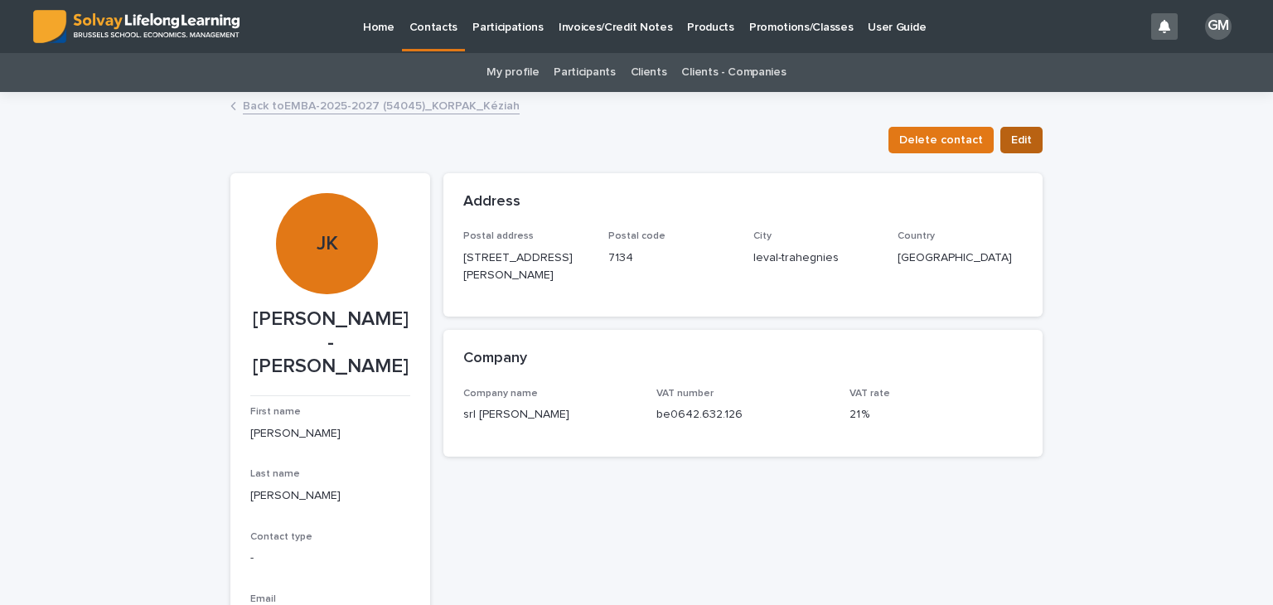
click at [1021, 132] on span "Edit" at bounding box center [1021, 140] width 21 height 17
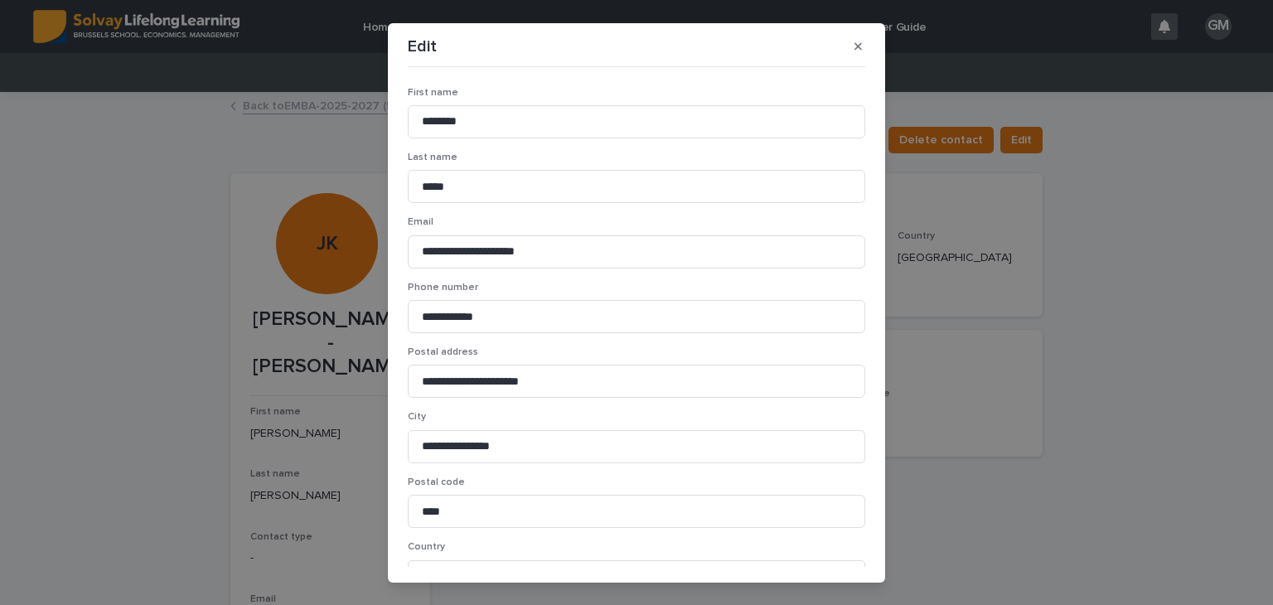
scroll to position [333, 0]
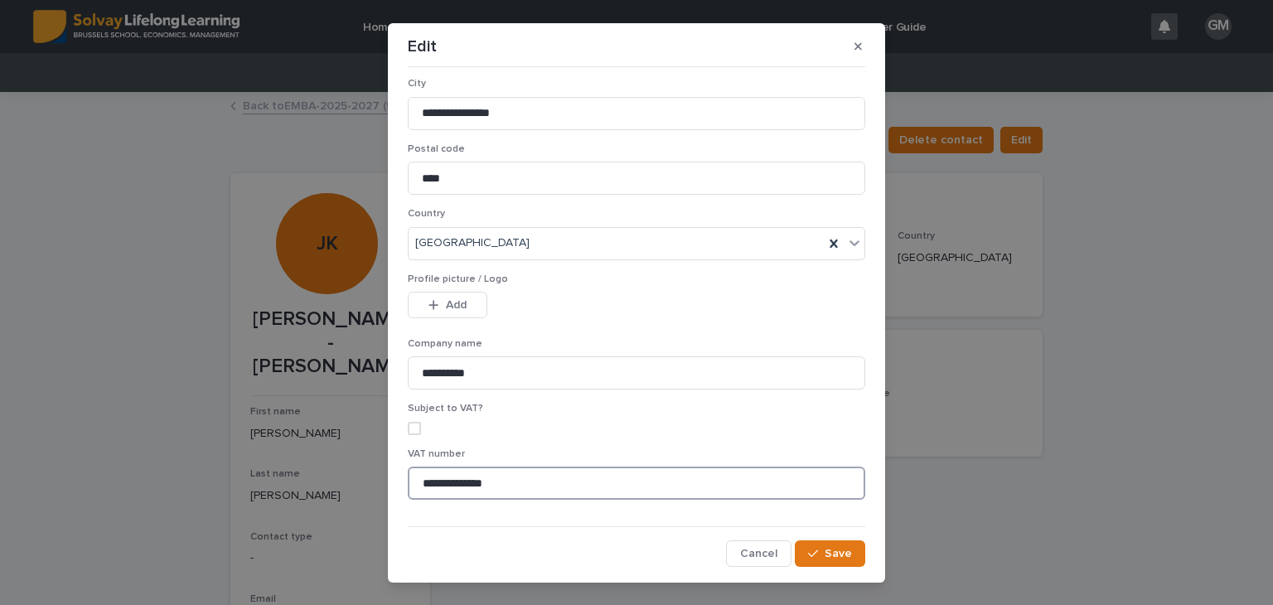
click at [428, 482] on input "**********" at bounding box center [637, 483] width 458 height 33
type input "**********"
click at [825, 550] on span "Save" at bounding box center [838, 554] width 27 height 12
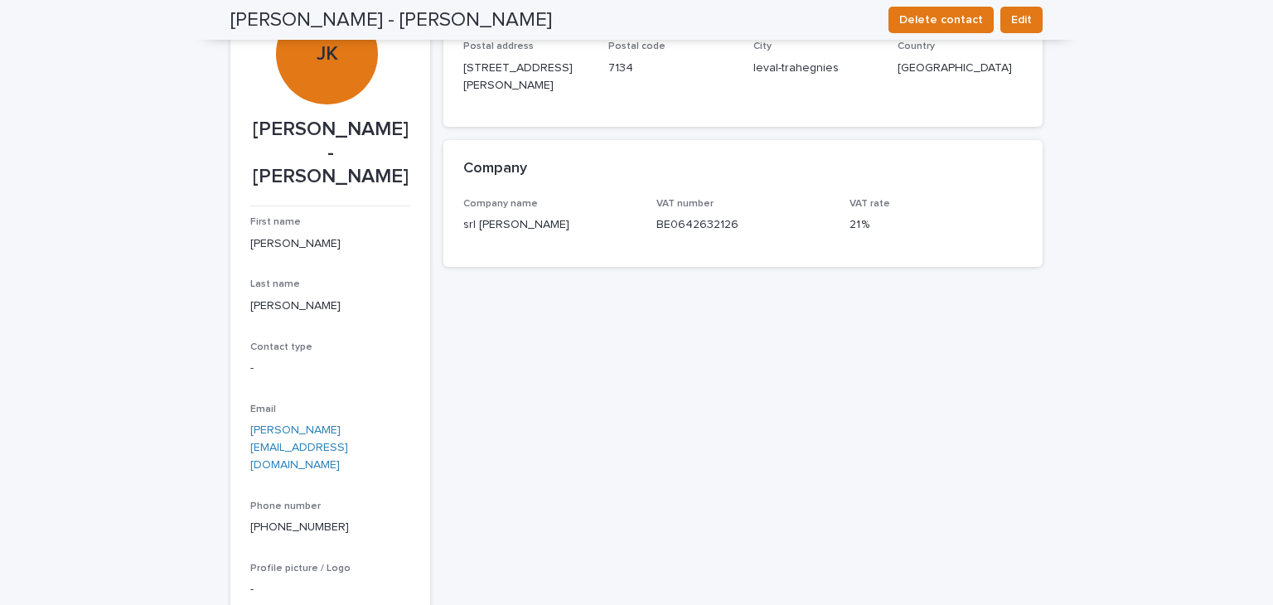
scroll to position [0, 0]
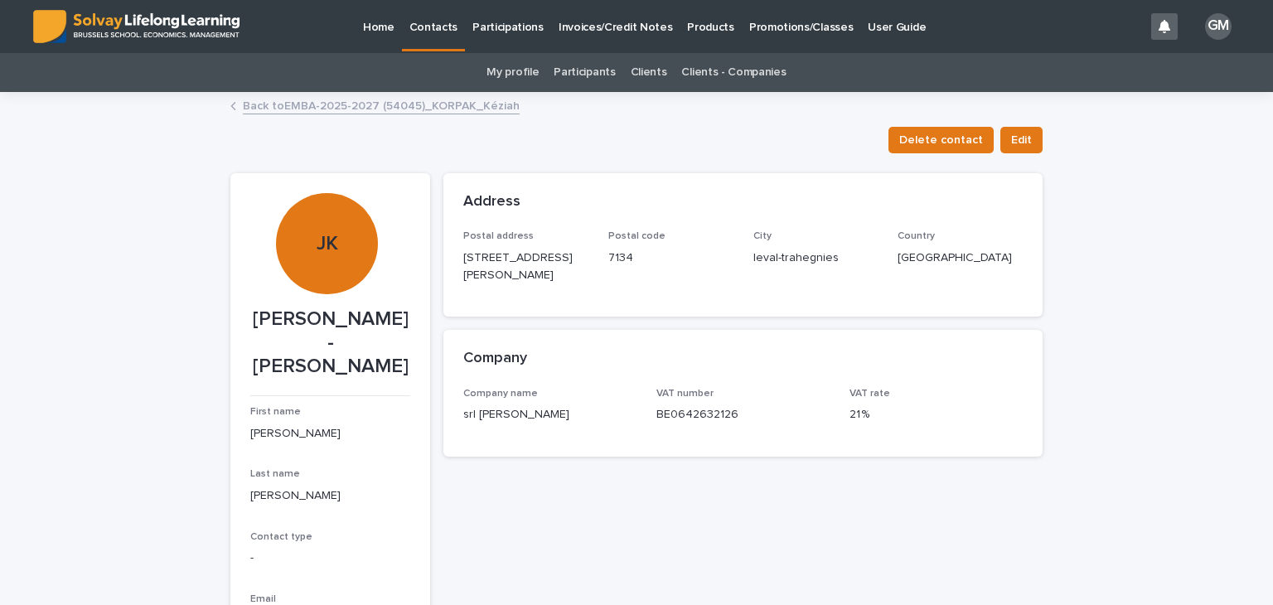
click at [439, 114] on link "Back to EMBA-2025-2027 (54045)_KORPAK_Kéziah" at bounding box center [381, 104] width 277 height 19
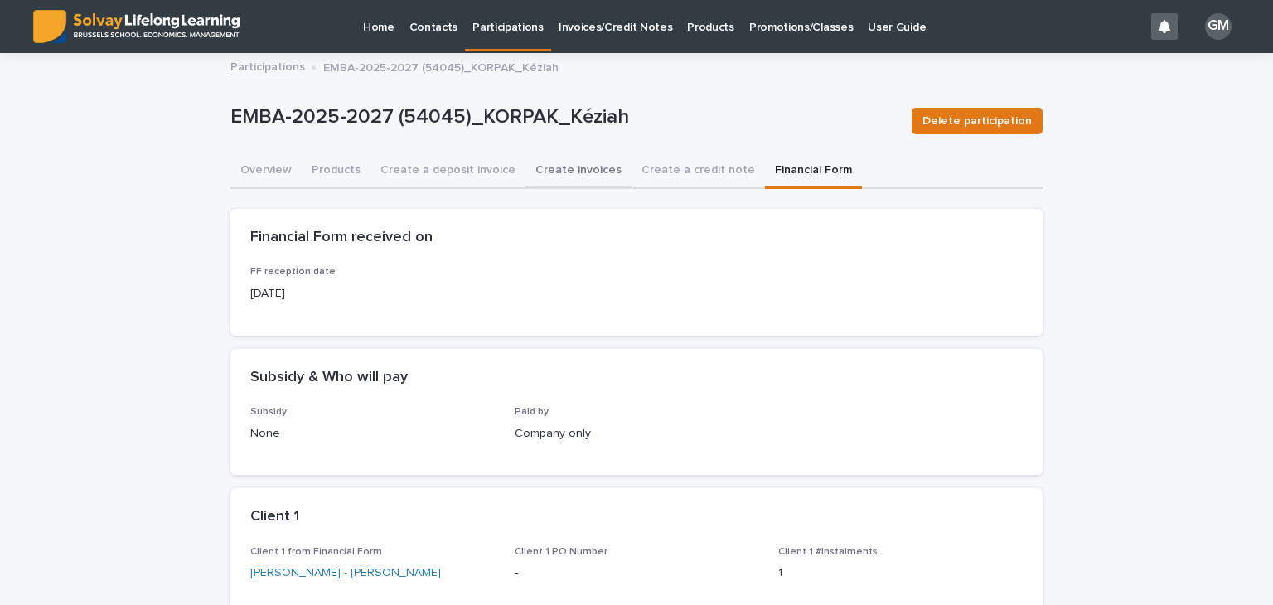
click at [541, 165] on button "Create invoices" at bounding box center [579, 171] width 106 height 35
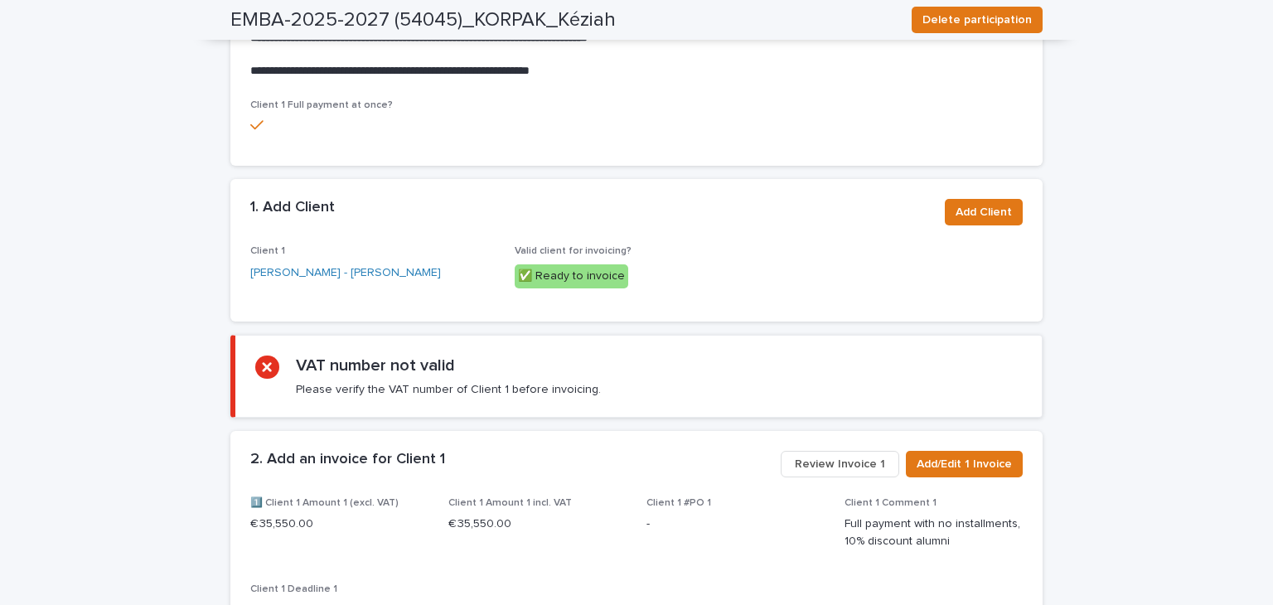
scroll to position [1177, 0]
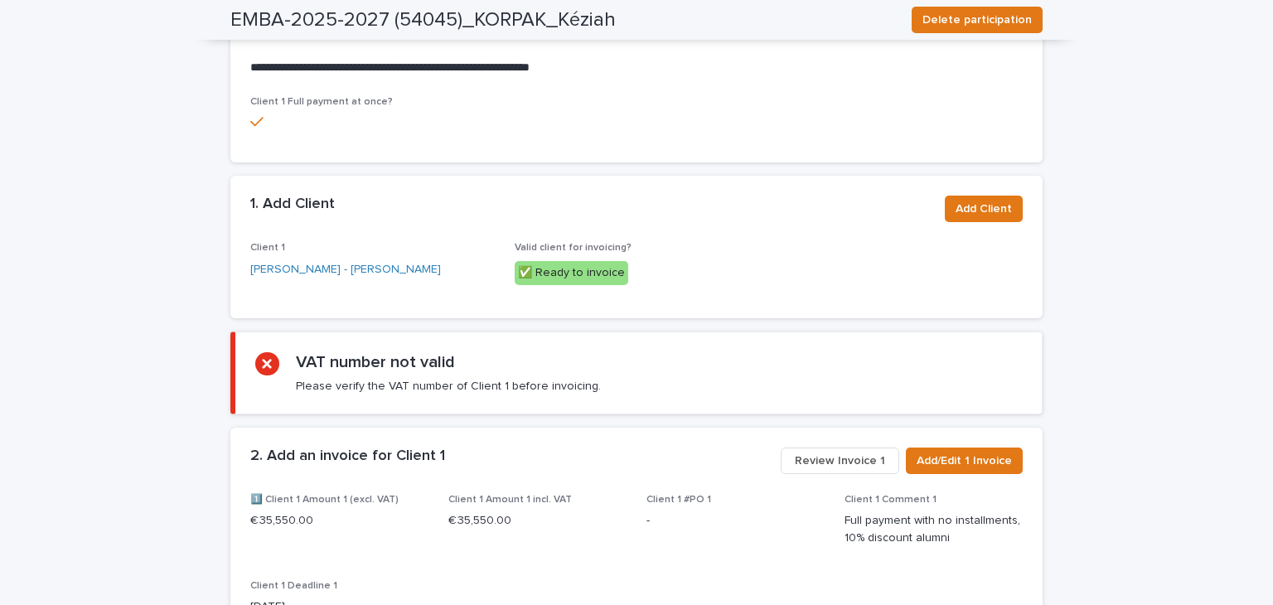
click at [525, 379] on p "Please verify the VAT number of Client 1 before invoicing." at bounding box center [448, 386] width 305 height 15
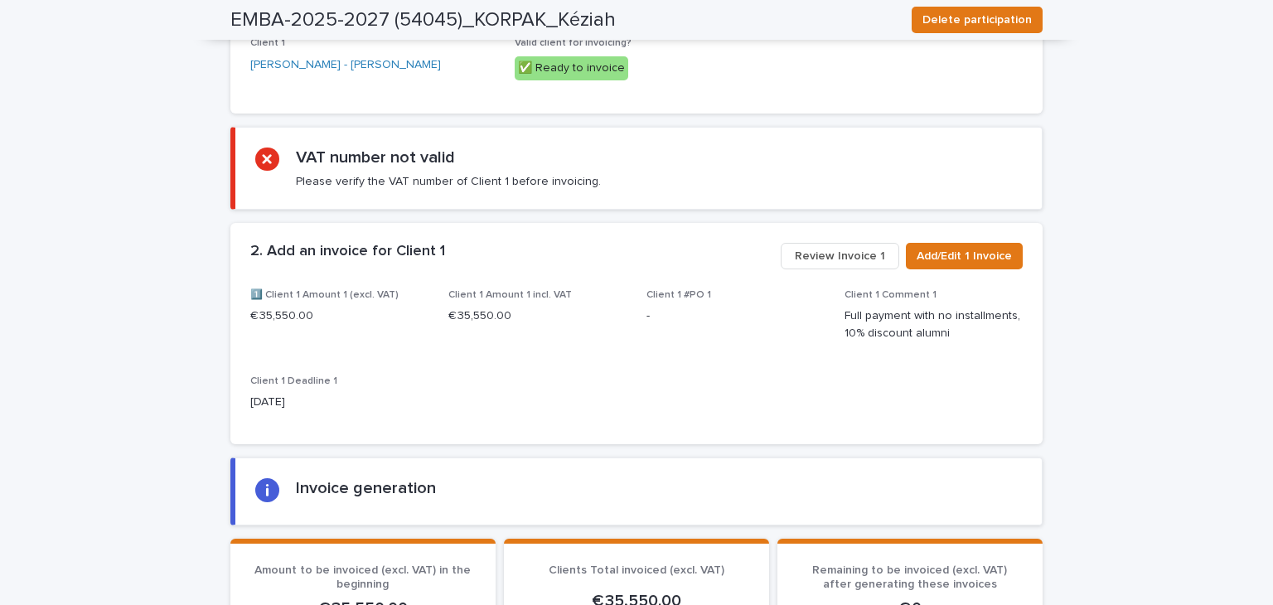
scroll to position [1383, 0]
click at [505, 173] on p "Please verify the VAT number of Client 1 before invoicing." at bounding box center [448, 180] width 305 height 15
click at [269, 147] on div at bounding box center [267, 159] width 24 height 24
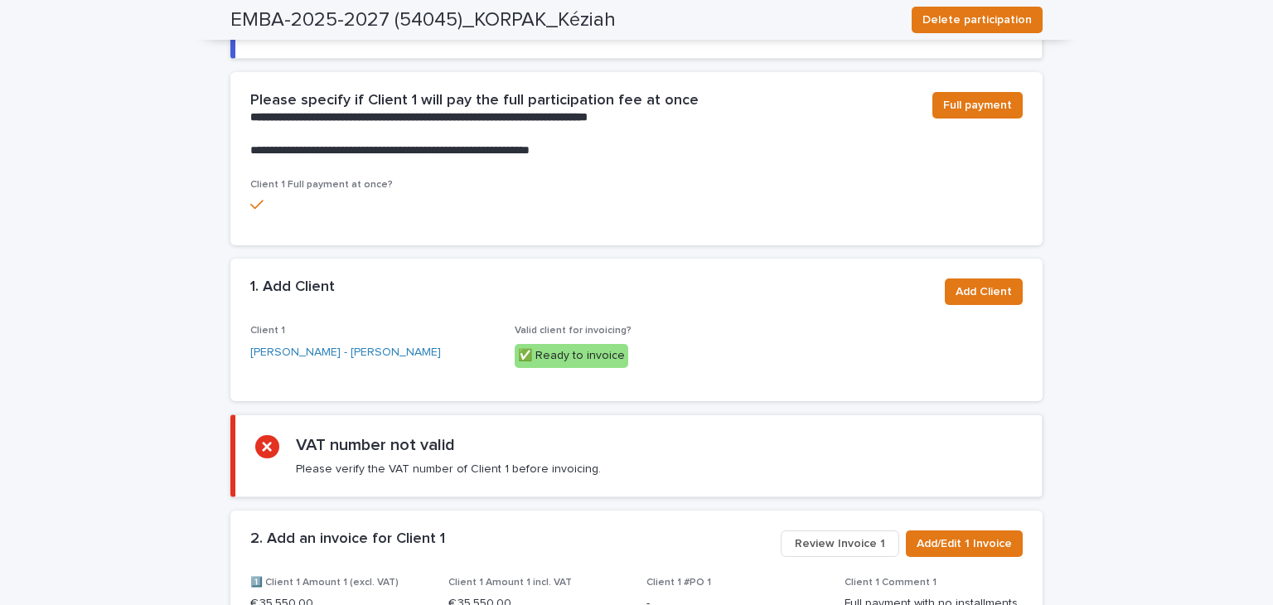
scroll to position [1093, 0]
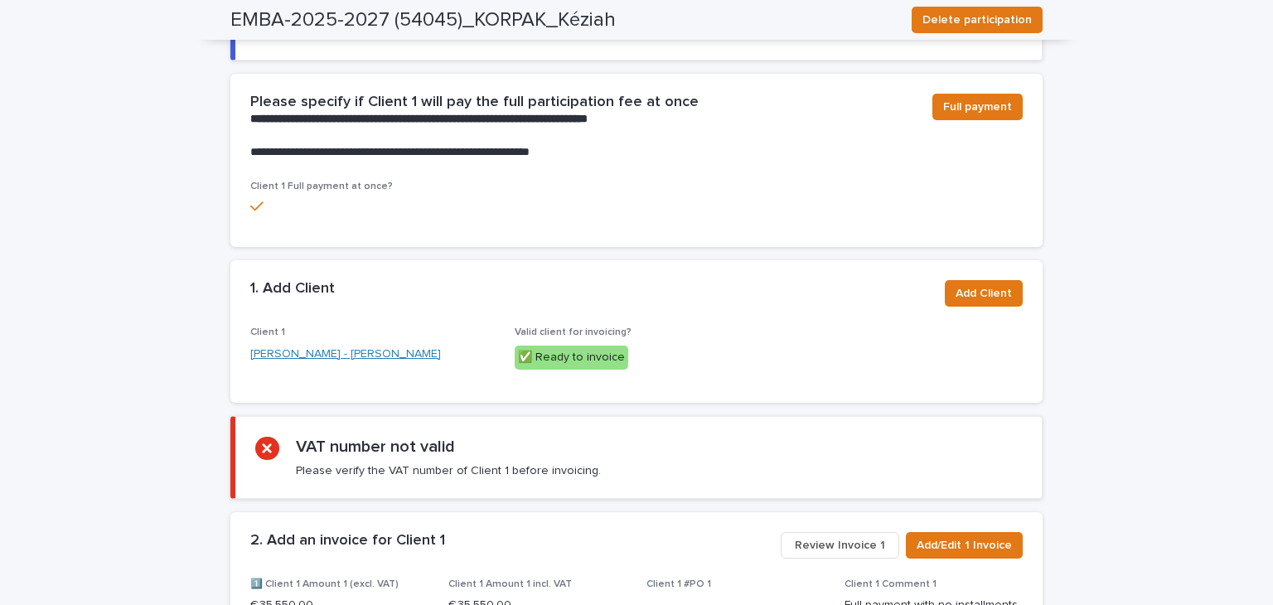
click at [318, 346] on link "[PERSON_NAME] - [PERSON_NAME]" at bounding box center [345, 354] width 191 height 17
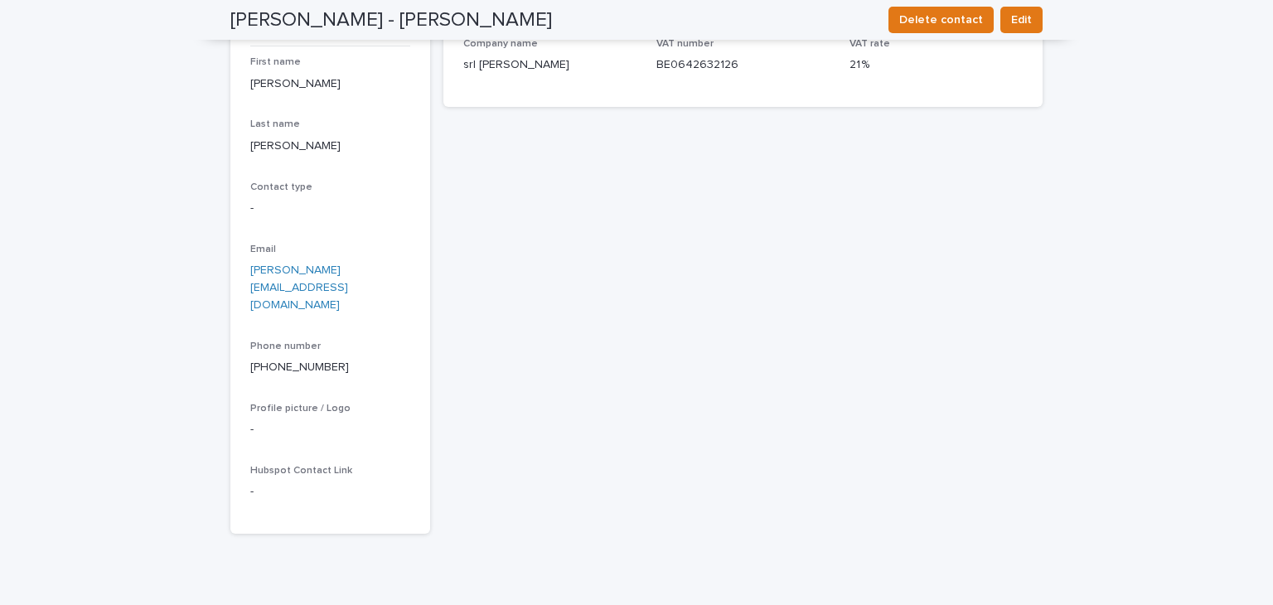
scroll to position [349, 0]
drag, startPoint x: 324, startPoint y: 306, endPoint x: 234, endPoint y: 318, distance: 91.1
click at [234, 318] on section "[PERSON_NAME] [PERSON_NAME] - srl [PERSON_NAME] First name [PERSON_NAME] name […" at bounding box center [330, 179] width 200 height 710
copy p "[PHONE_NUMBER]"
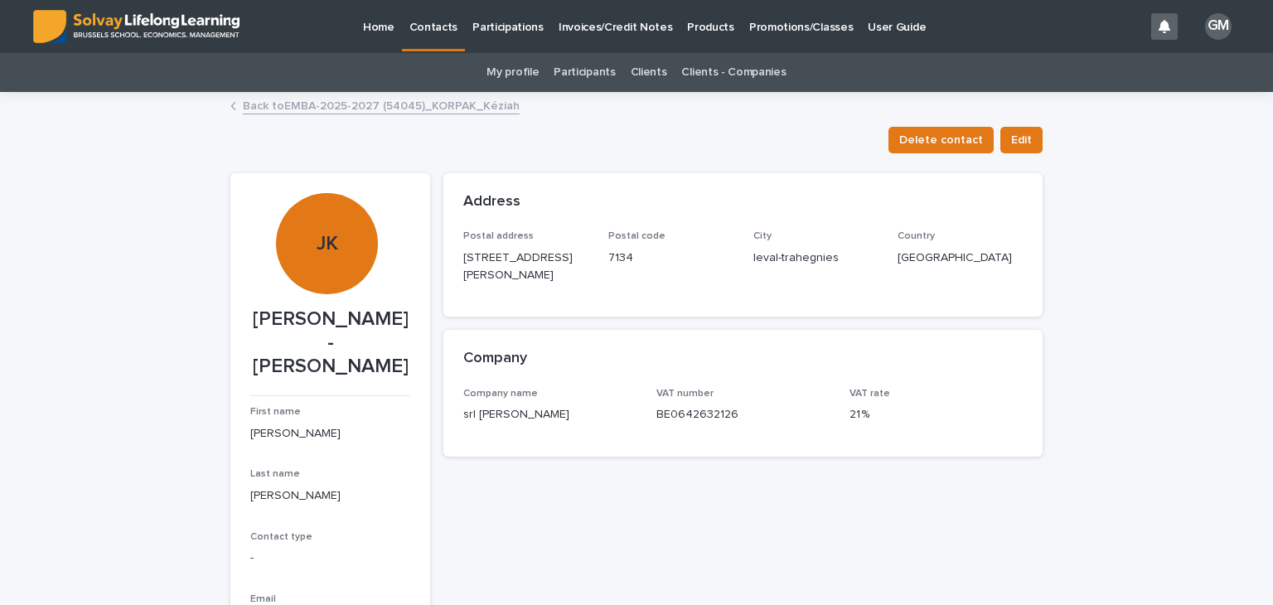
click at [390, 109] on link "Back to EMBA-2025-2027 (54045)_KORPAK_Kéziah" at bounding box center [381, 104] width 277 height 19
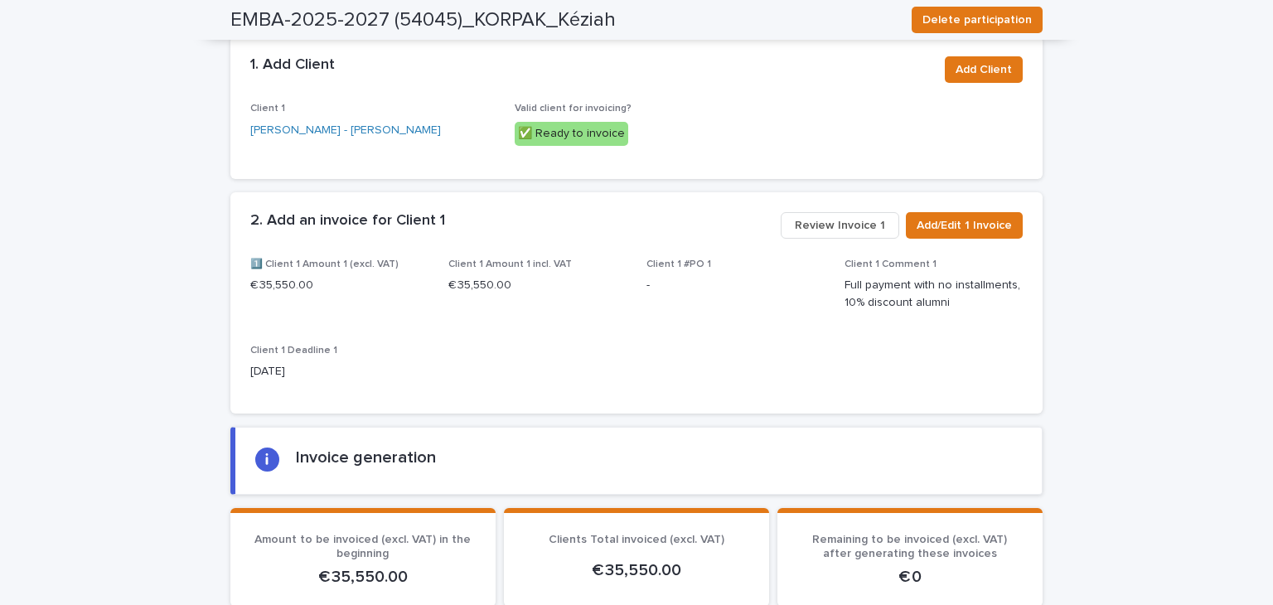
scroll to position [1592, 0]
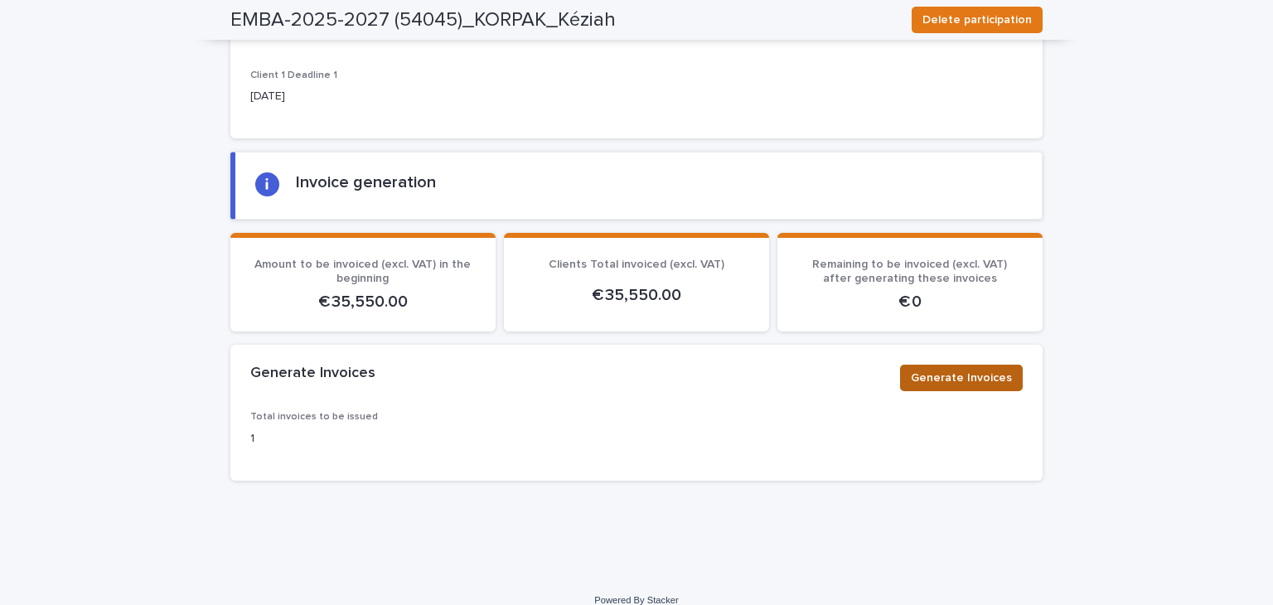
click at [965, 370] on span "Generate Invoices" at bounding box center [961, 378] width 101 height 17
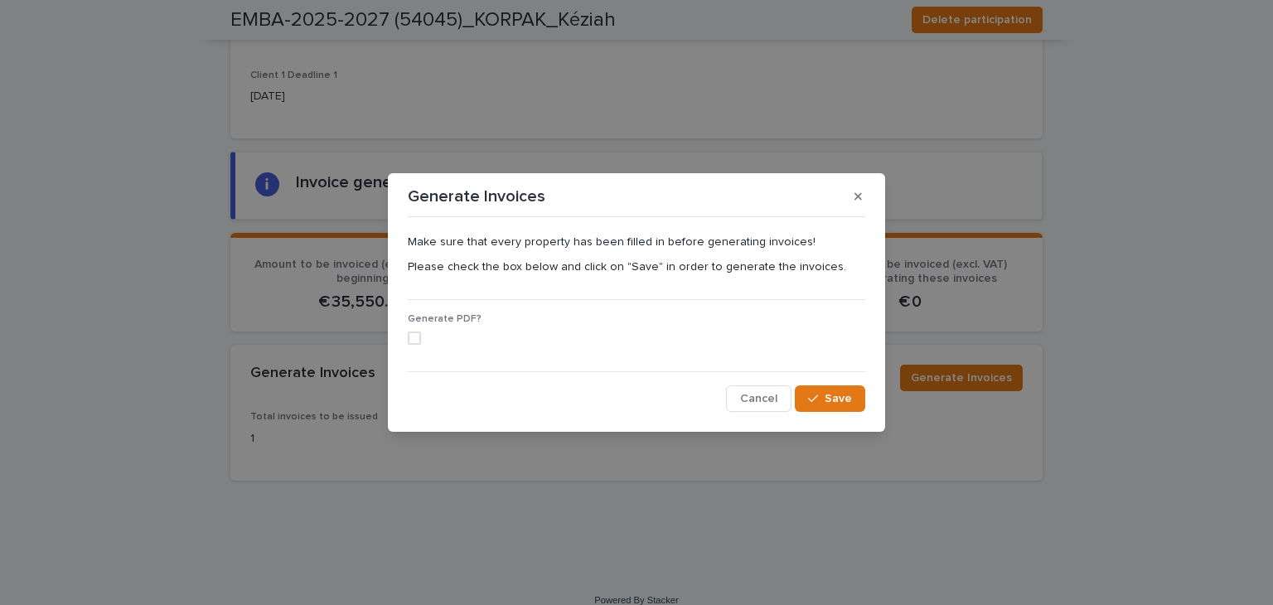
click at [411, 342] on span at bounding box center [414, 338] width 13 height 13
click at [832, 400] on span "Save" at bounding box center [838, 399] width 27 height 12
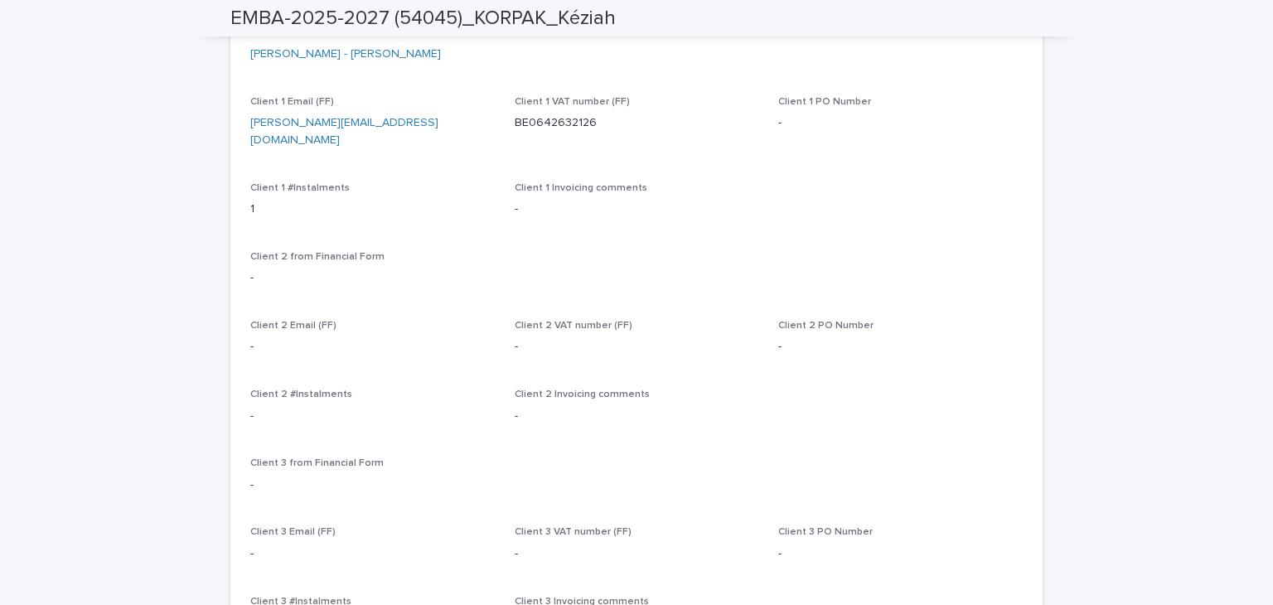
scroll to position [0, 0]
